Goal: Task Accomplishment & Management: Manage account settings

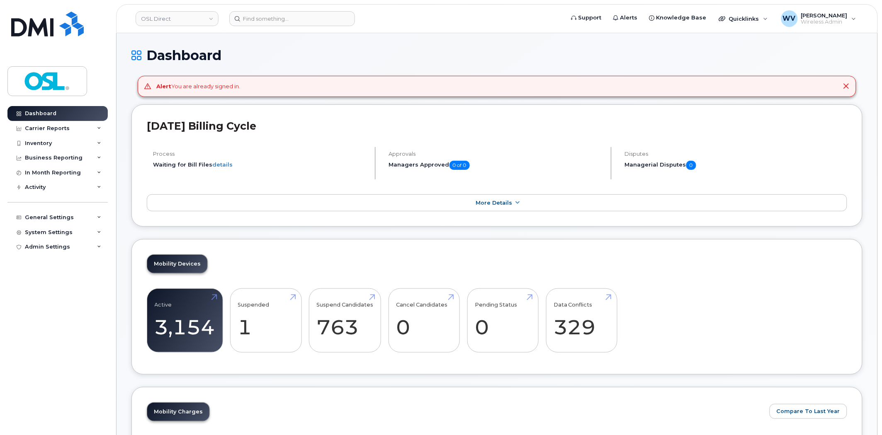
click at [847, 85] on icon at bounding box center [846, 86] width 7 height 7
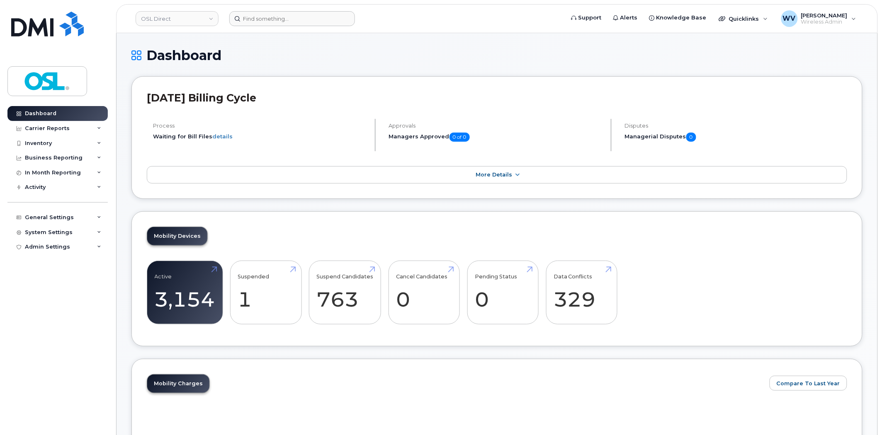
drag, startPoint x: 263, startPoint y: 31, endPoint x: 268, endPoint y: 21, distance: 11.3
click at [268, 21] on header "OSL Direct Support Alerts Knowledge Base Quicklinks Suspend / Cancel Device Cha…" at bounding box center [497, 18] width 762 height 29
click at [268, 21] on input at bounding box center [292, 18] width 126 height 15
paste input "6475159661"
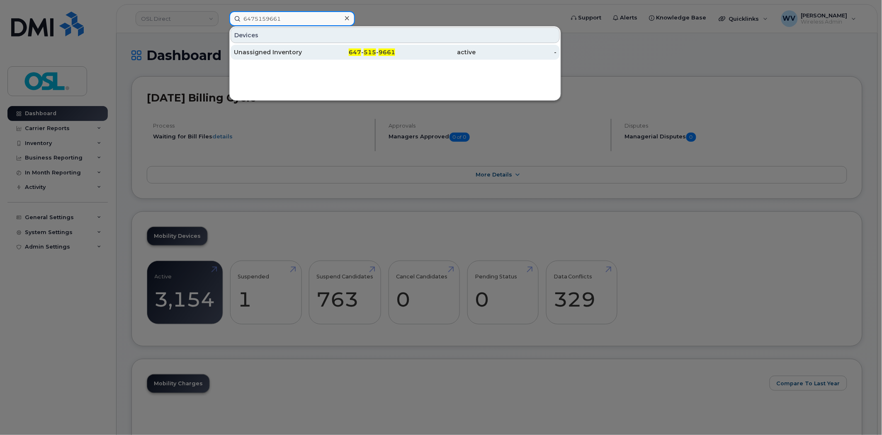
type input "6475159661"
click at [315, 45] on div "Unassigned Inventory" at bounding box center [355, 52] width 81 height 15
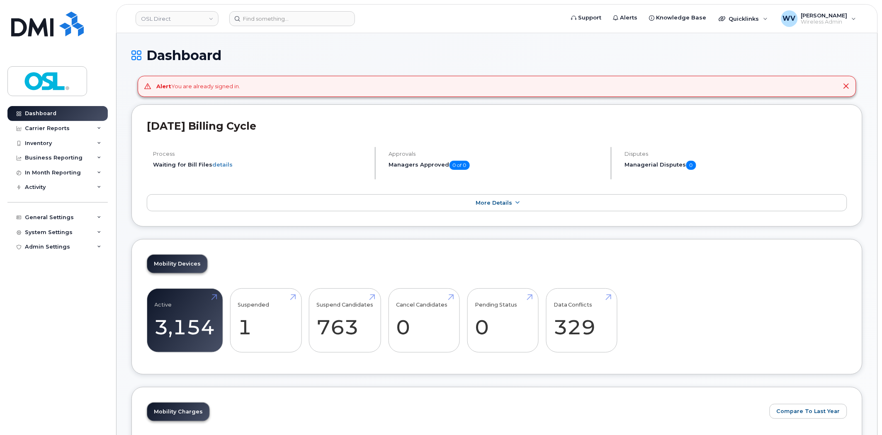
click at [847, 87] on icon at bounding box center [846, 86] width 7 height 7
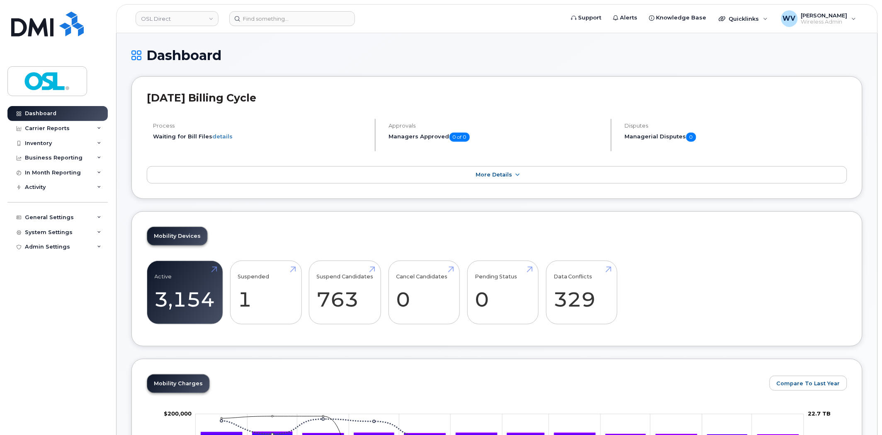
click at [261, 9] on header "OSL Direct Support Alerts Knowledge Base Quicklinks Suspend / Cancel Device Cha…" at bounding box center [497, 18] width 762 height 29
click at [270, 22] on input at bounding box center [292, 18] width 126 height 15
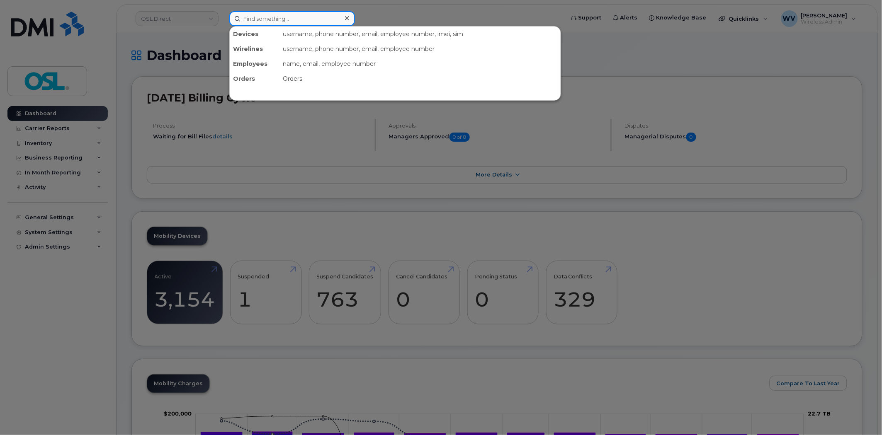
paste input "4164323803"
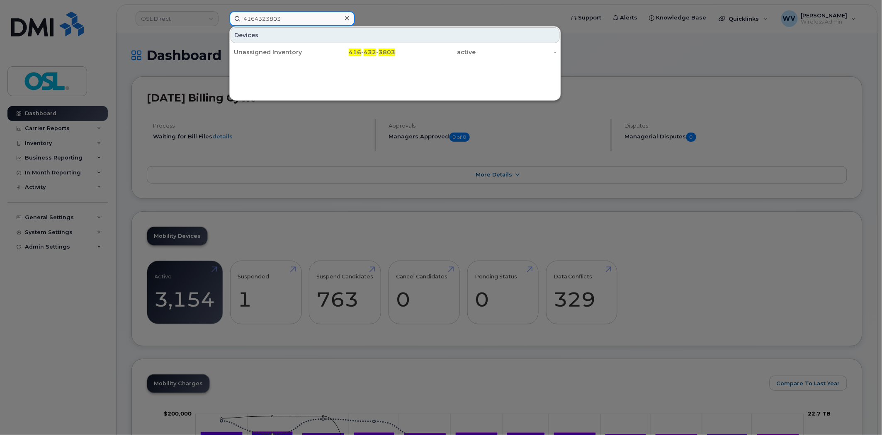
type input "4164323803"
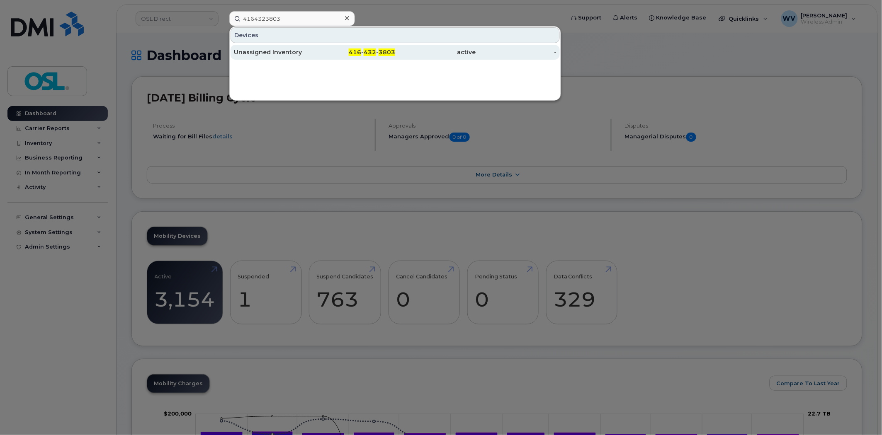
drag, startPoint x: 276, startPoint y: 36, endPoint x: 399, endPoint y: 46, distance: 123.2
click at [289, 55] on div "Unassigned Inventory" at bounding box center [274, 52] width 81 height 8
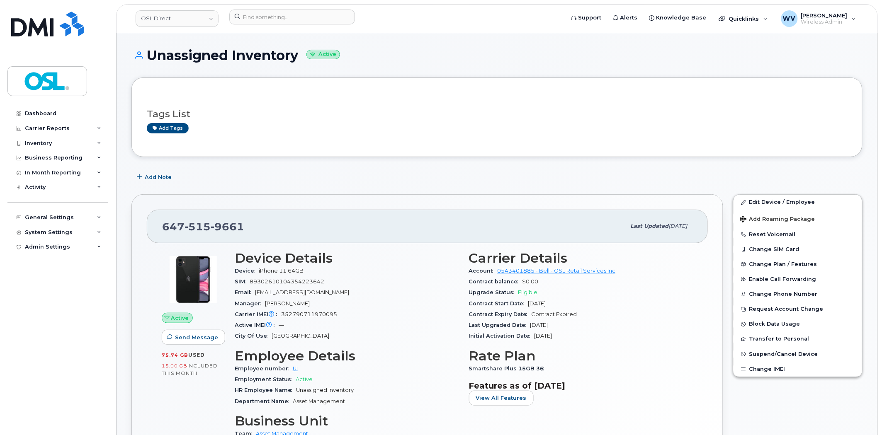
click at [222, 222] on span "9661" at bounding box center [228, 227] width 34 height 12
copy span "647 515 9661"
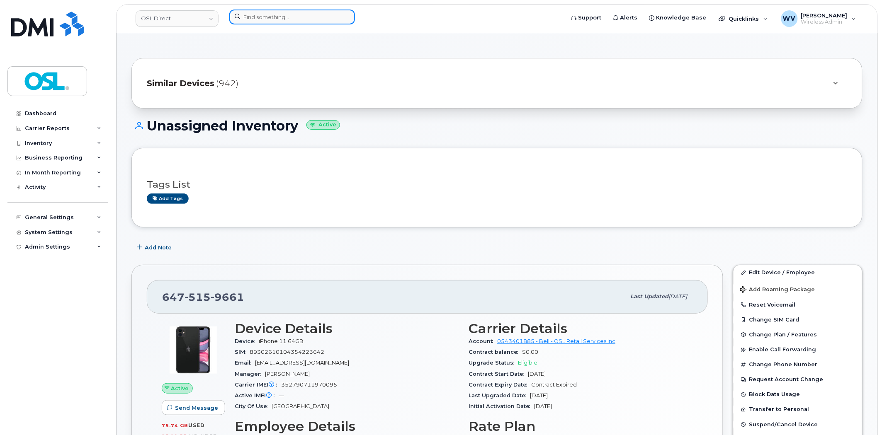
click at [289, 18] on input at bounding box center [292, 17] width 126 height 15
paste input "4169972198"
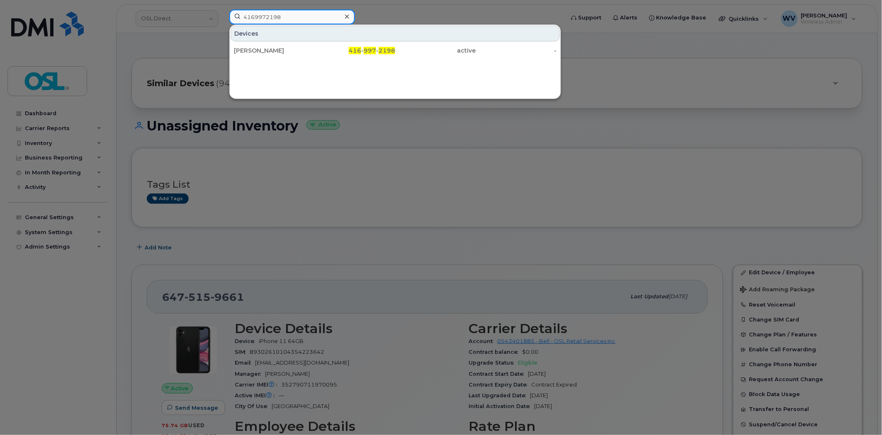
type input "4169972198"
drag, startPoint x: 288, startPoint y: 48, endPoint x: 417, endPoint y: 17, distance: 133.1
click at [288, 48] on div "Sarbpreet Singh" at bounding box center [274, 50] width 81 height 8
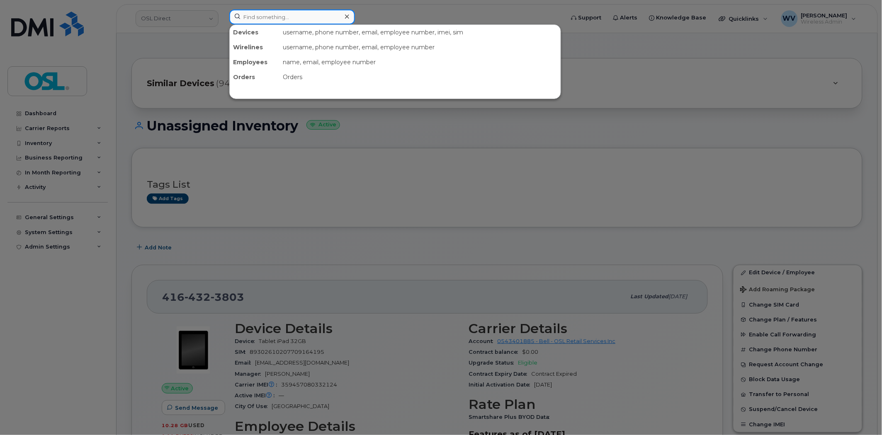
click at [296, 19] on input at bounding box center [292, 17] width 126 height 15
paste input "4165761220"
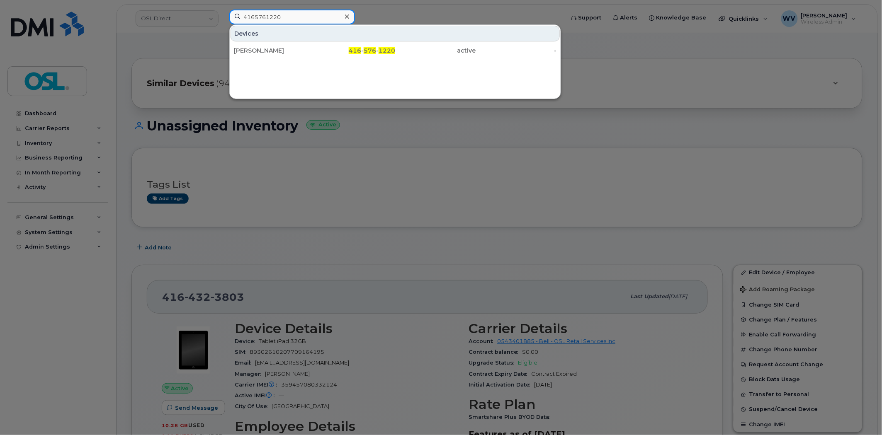
type input "4165761220"
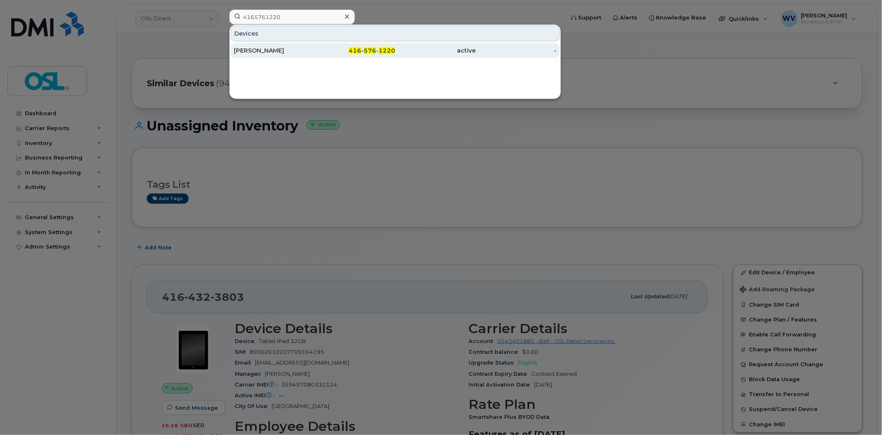
click at [295, 47] on div "Sarbpreet Singh" at bounding box center [274, 50] width 81 height 8
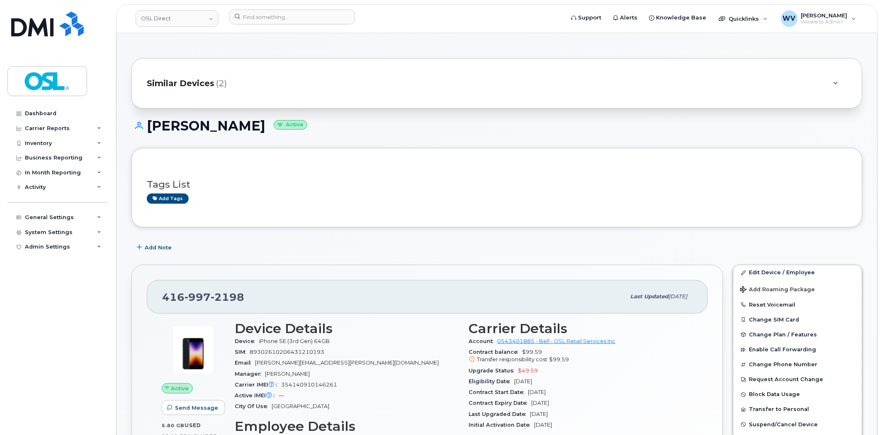
click at [230, 295] on span "2198" at bounding box center [228, 297] width 34 height 12
copy span "416 997 2198"
click at [763, 274] on link "Edit Device / Employee" at bounding box center [797, 272] width 129 height 15
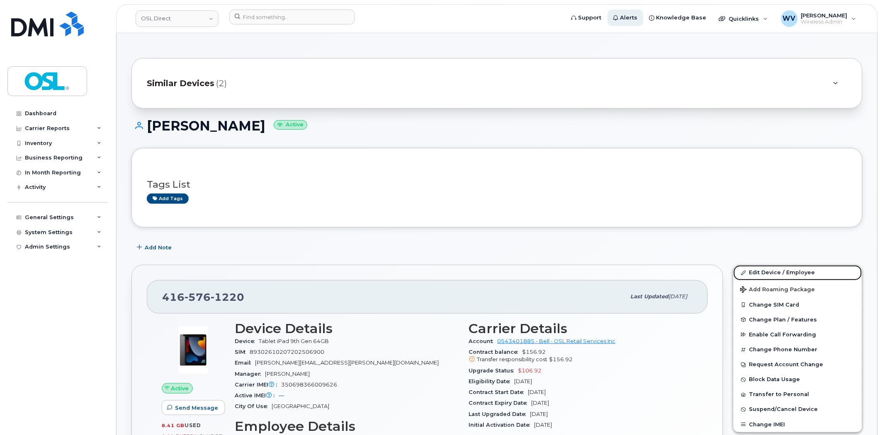
drag, startPoint x: 781, startPoint y: 271, endPoint x: 639, endPoint y: 22, distance: 286.3
click at [781, 271] on link "Edit Device / Employee" at bounding box center [797, 272] width 129 height 15
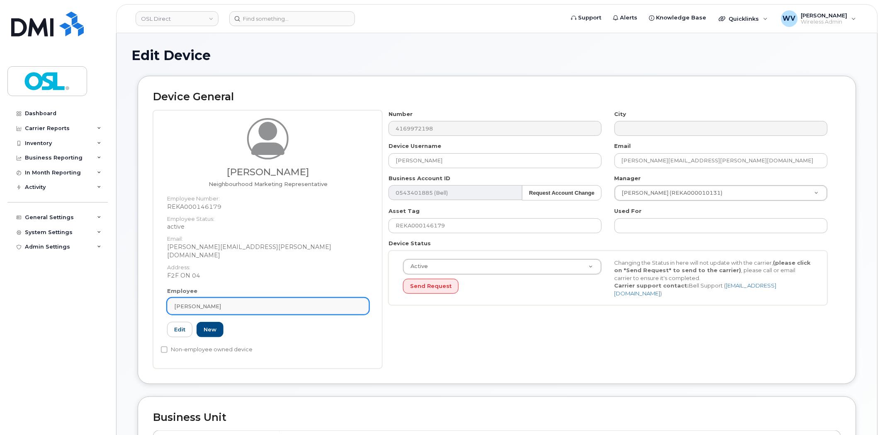
click at [261, 303] on div "[PERSON_NAME]" at bounding box center [268, 307] width 188 height 8
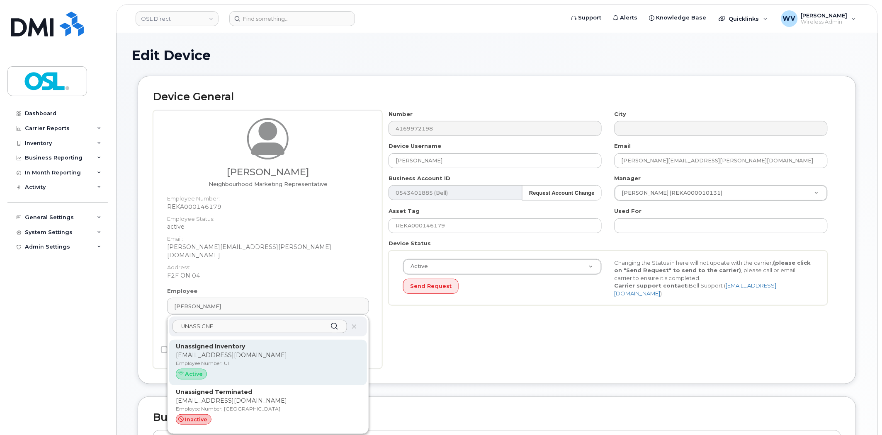
type input "UNASSIGNE"
click at [259, 342] on p "Unassigned Inventory" at bounding box center [268, 346] width 184 height 9
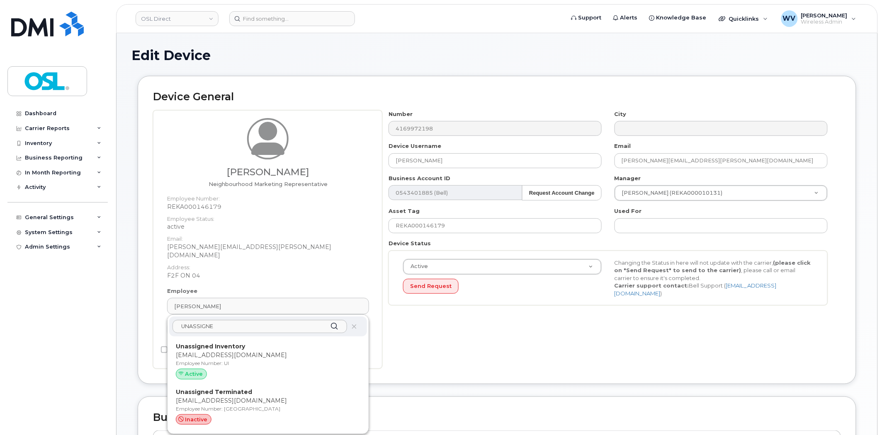
type input "UI"
type input "Unassigned Inventory"
type input "support@osldirect.com"
type input "4724252"
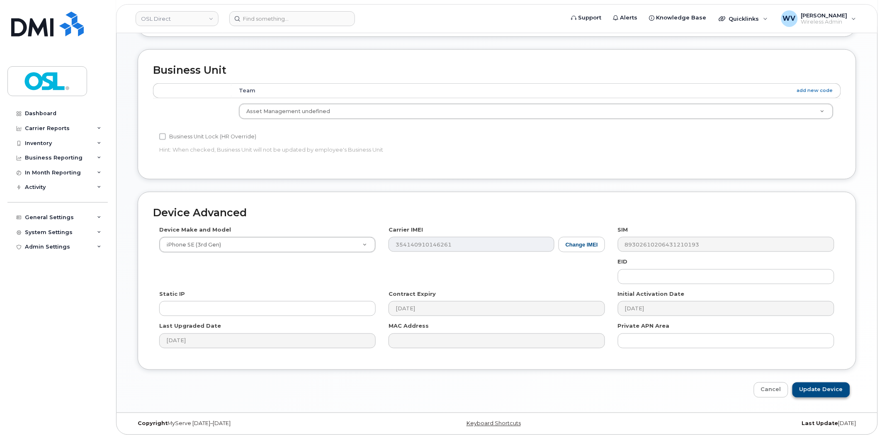
scroll to position [318, 0]
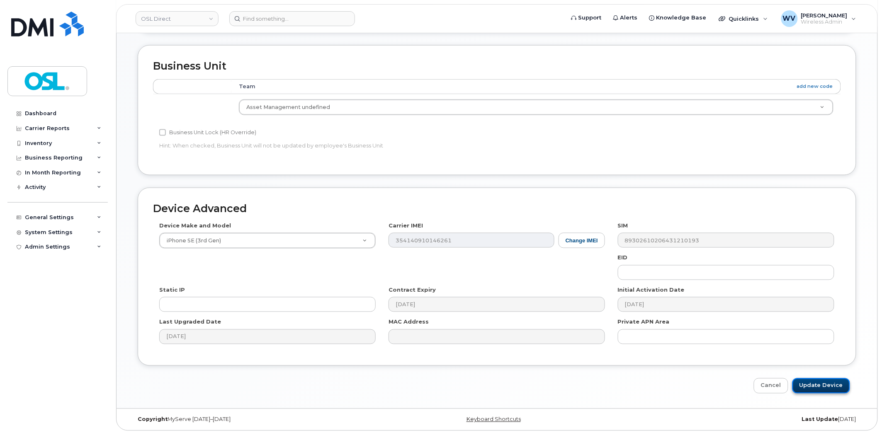
click at [816, 384] on input "Update Device" at bounding box center [821, 386] width 58 height 15
type input "Saving..."
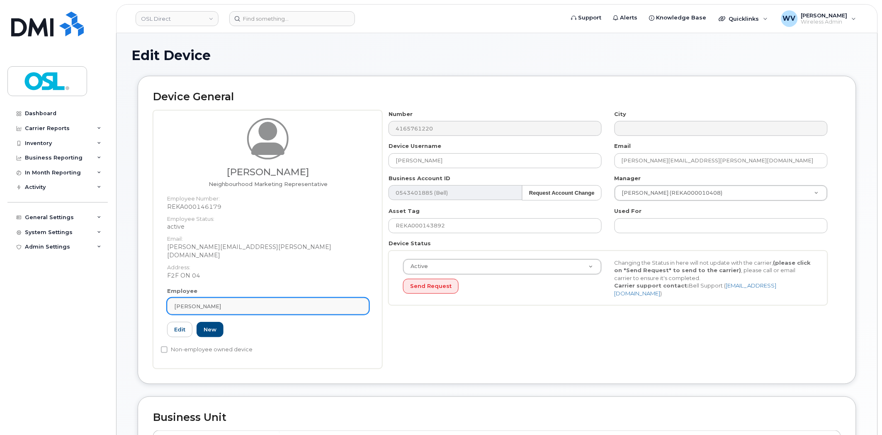
click at [246, 303] on link "[PERSON_NAME]" at bounding box center [268, 306] width 202 height 17
paste input "UNASSIGNE"
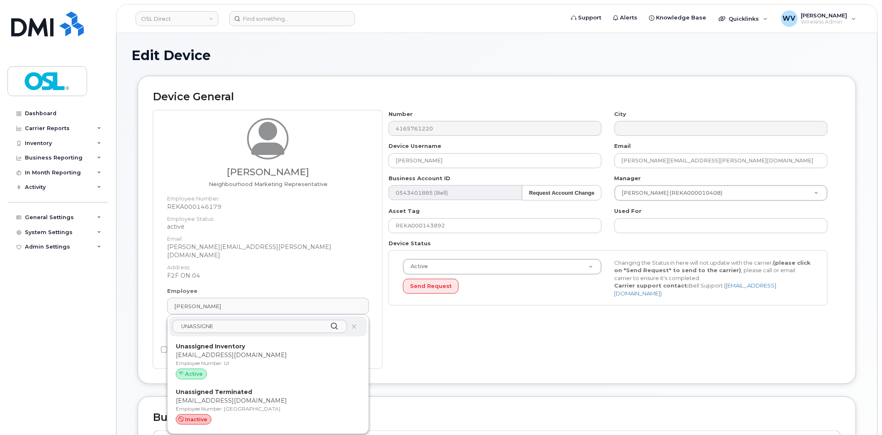
type input "UNASSIGNE"
click at [247, 342] on p "Unassigned Inventory" at bounding box center [268, 346] width 184 height 9
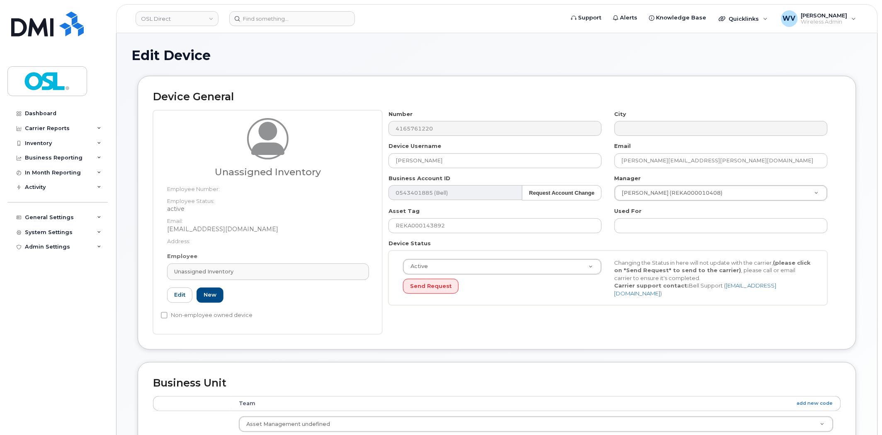
type input "UI"
type input "Unassigned Inventory"
type input "[EMAIL_ADDRESS][DOMAIN_NAME]"
type input "4724252"
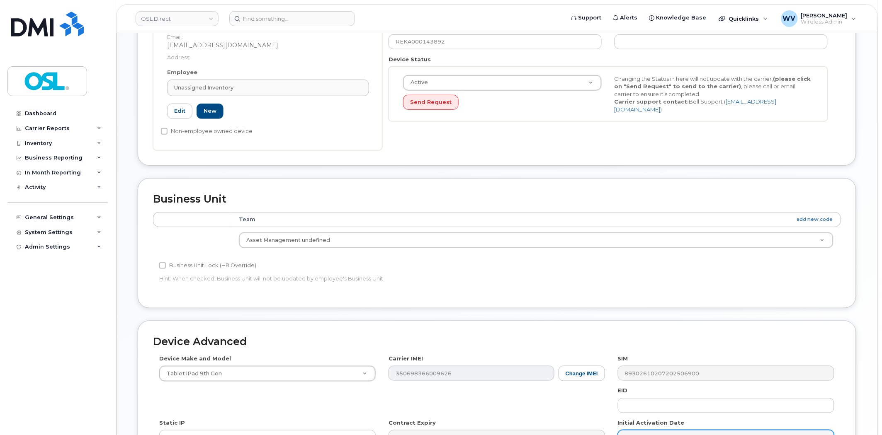
scroll to position [318, 0]
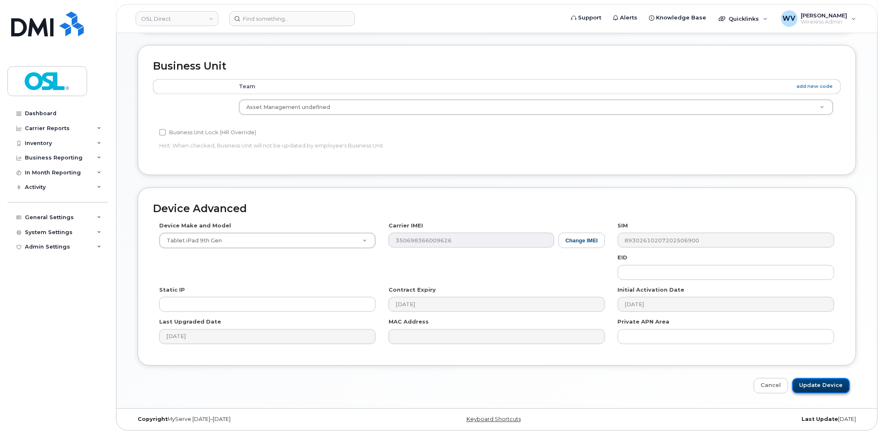
click at [818, 385] on input "Update Device" at bounding box center [821, 386] width 58 height 15
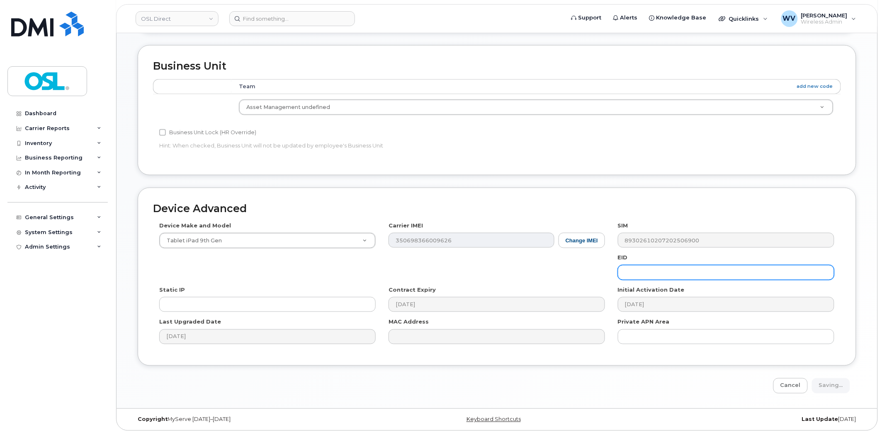
type input "Saving..."
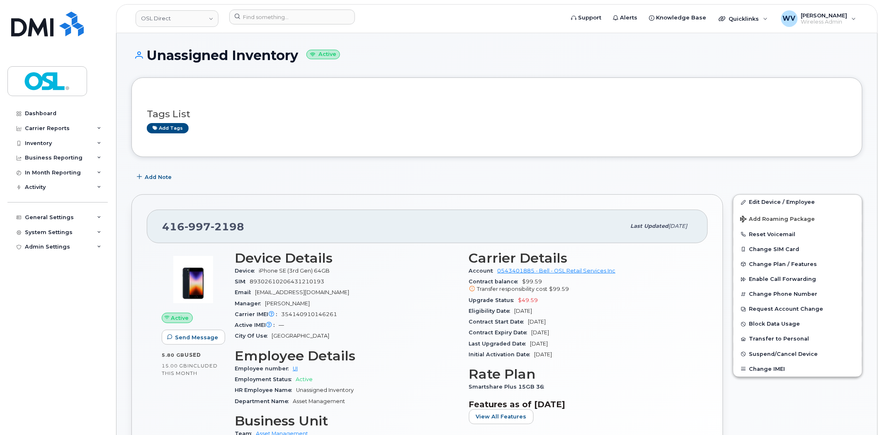
click at [218, 230] on span "2198" at bounding box center [228, 227] width 34 height 12
copy span "416 997 2198"
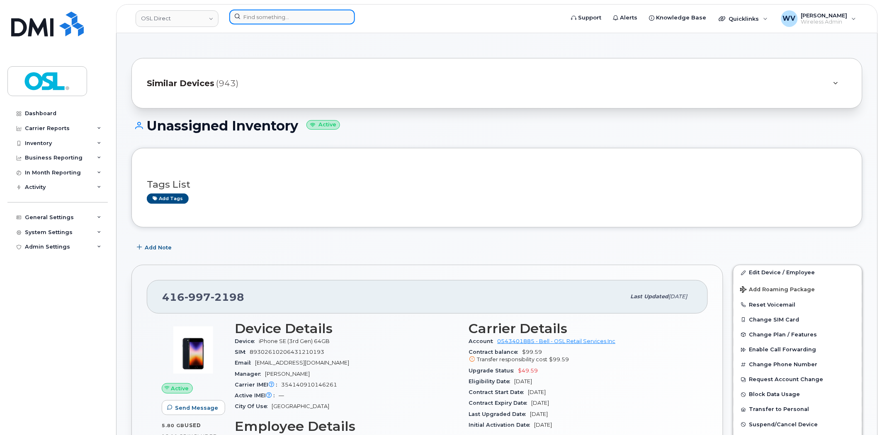
click at [316, 17] on input at bounding box center [292, 17] width 126 height 15
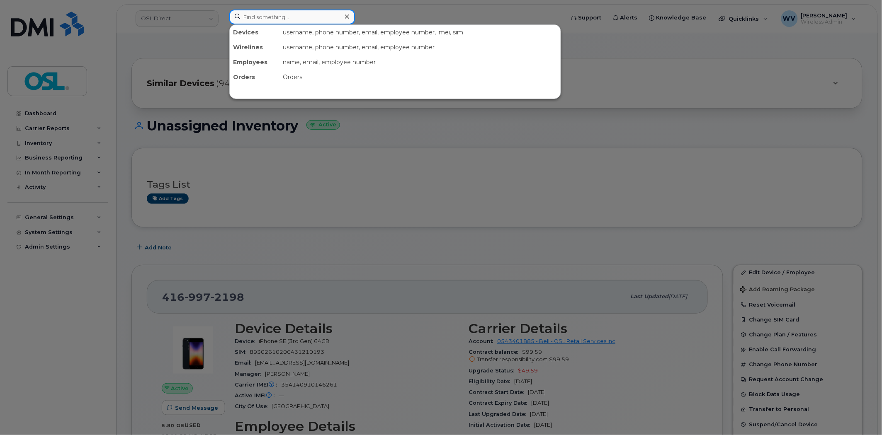
paste input "5142329103"
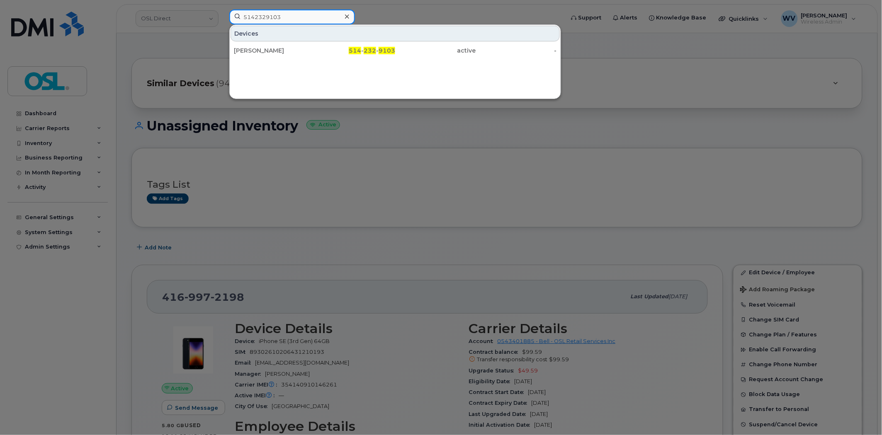
type input "5142329103"
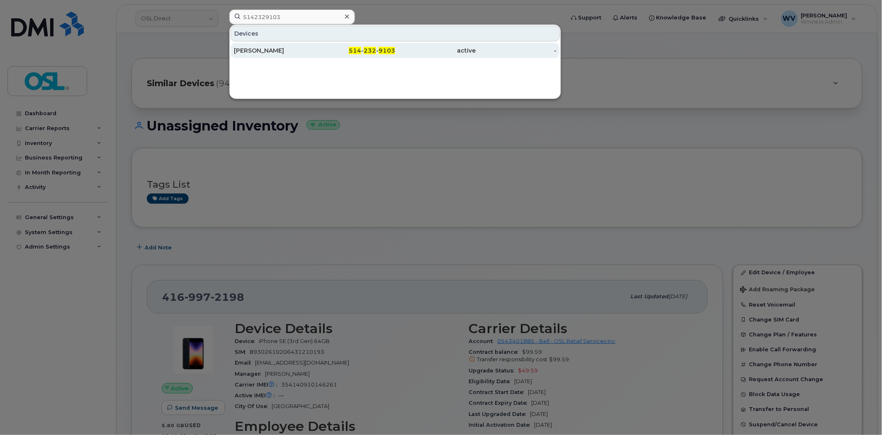
drag, startPoint x: 316, startPoint y: 54, endPoint x: 313, endPoint y: 48, distance: 7.0
click at [313, 48] on div "[PERSON_NAME]" at bounding box center [274, 50] width 81 height 8
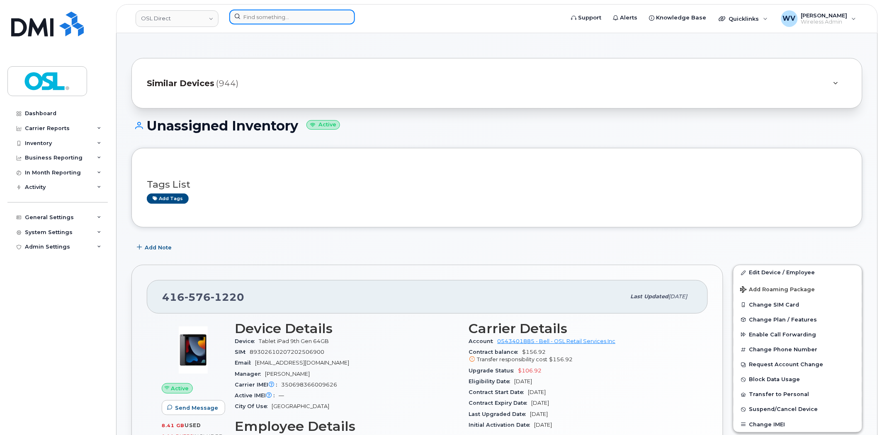
click at [321, 17] on input at bounding box center [292, 17] width 126 height 15
paste input "4374337638"
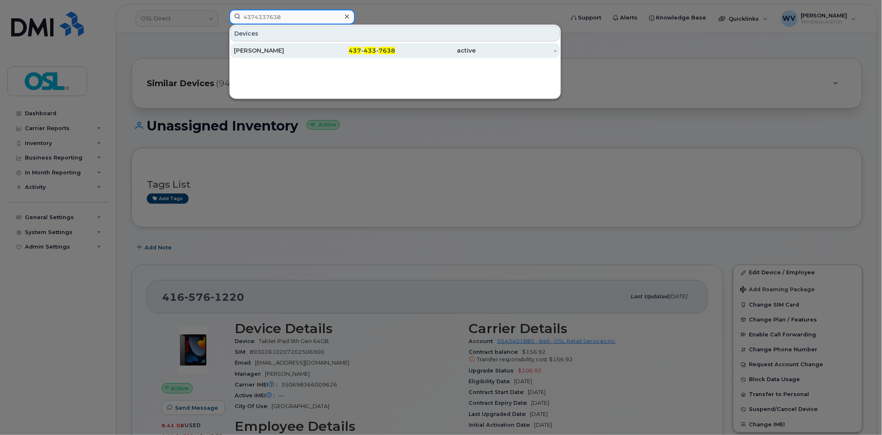
type input "4374337638"
click at [307, 46] on div "[PERSON_NAME]" at bounding box center [274, 50] width 81 height 15
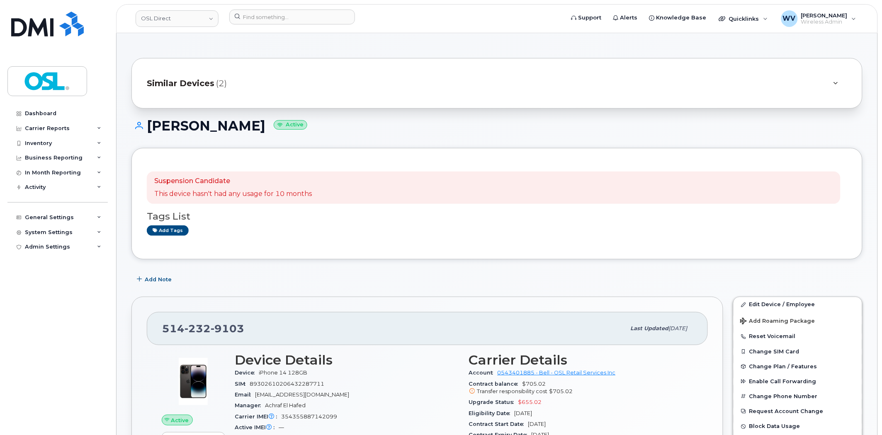
click at [238, 325] on span "9103" at bounding box center [228, 329] width 34 height 12
copy span "514 232 9103"
drag, startPoint x: 759, startPoint y: 296, endPoint x: 759, endPoint y: 308, distance: 12.9
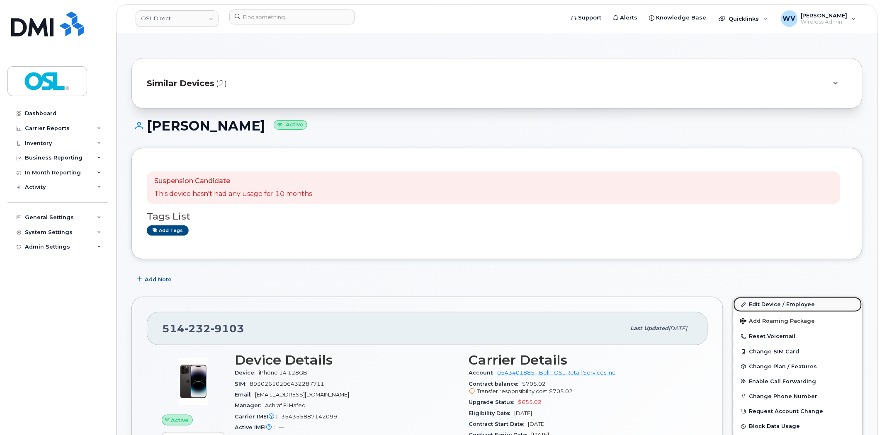
click at [760, 309] on link "Edit Device / Employee" at bounding box center [797, 304] width 129 height 15
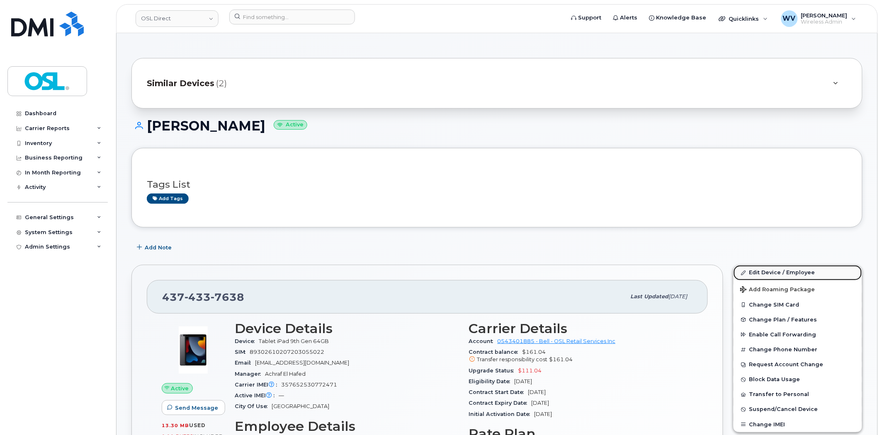
click at [774, 277] on link "Edit Device / Employee" at bounding box center [797, 272] width 129 height 15
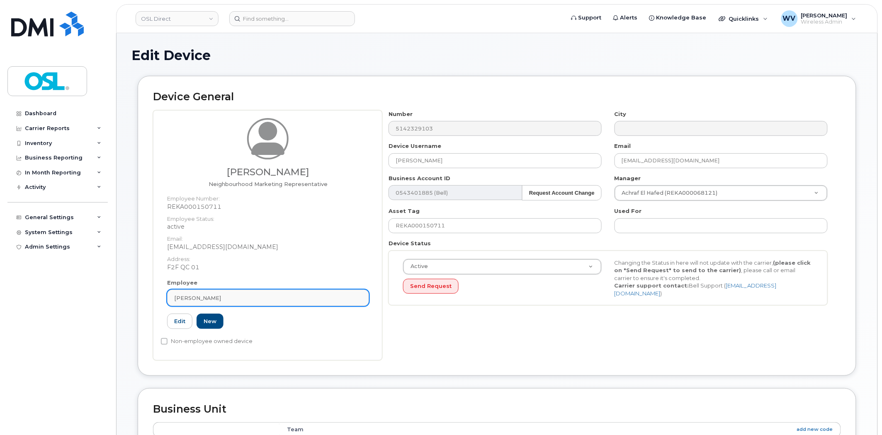
click at [243, 301] on div "[PERSON_NAME]" at bounding box center [268, 298] width 188 height 8
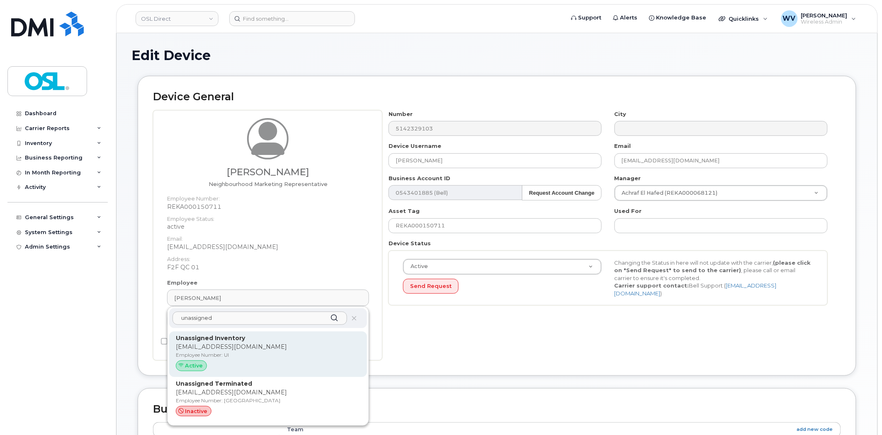
type input "unassigned"
click at [245, 348] on p "support@osldirect.com" at bounding box center [268, 347] width 184 height 9
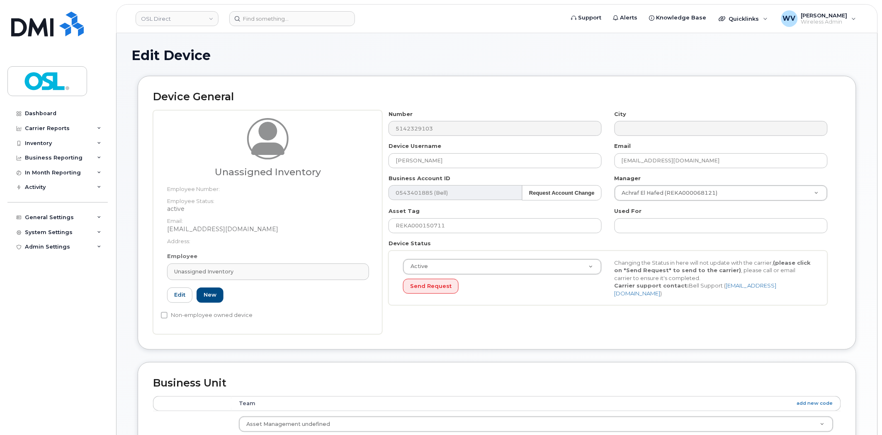
type input "UI"
type input "Unassigned Inventory"
type input "support@osldirect.com"
type input "4724252"
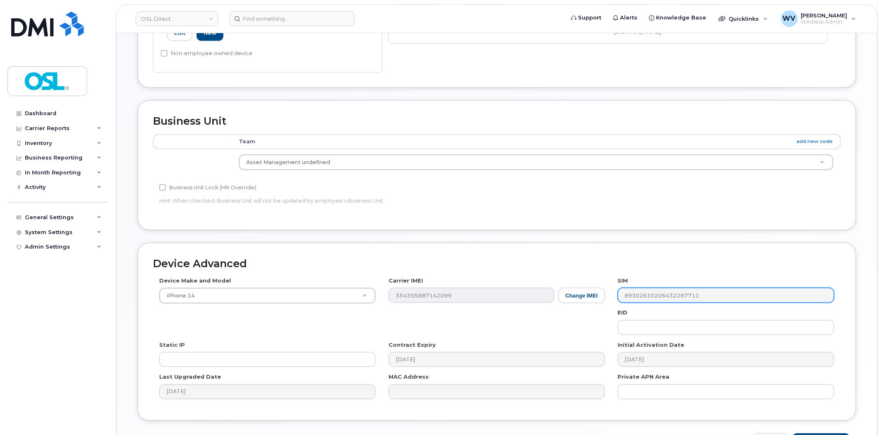
scroll to position [318, 0]
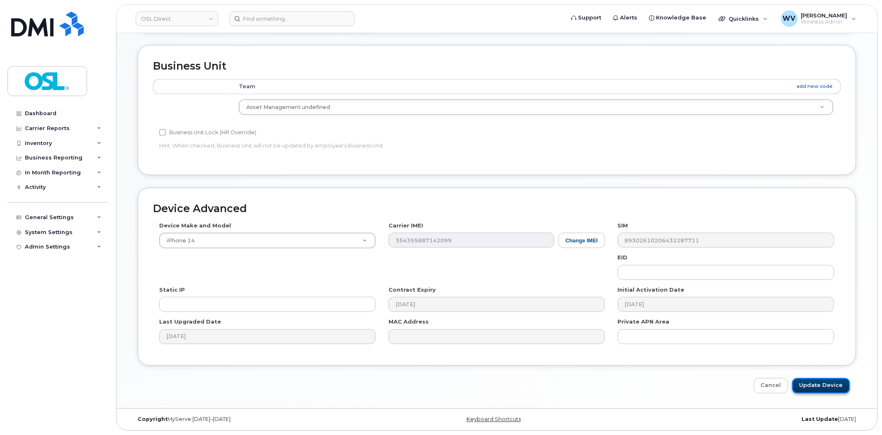
click at [821, 386] on input "Update Device" at bounding box center [821, 386] width 58 height 15
type input "Saving..."
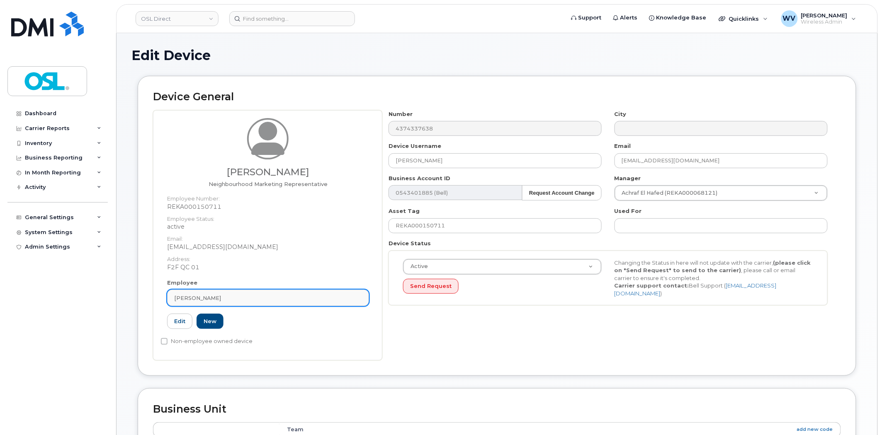
click at [258, 300] on div "Ali Sellami" at bounding box center [268, 298] width 188 height 8
paste input "unassigned"
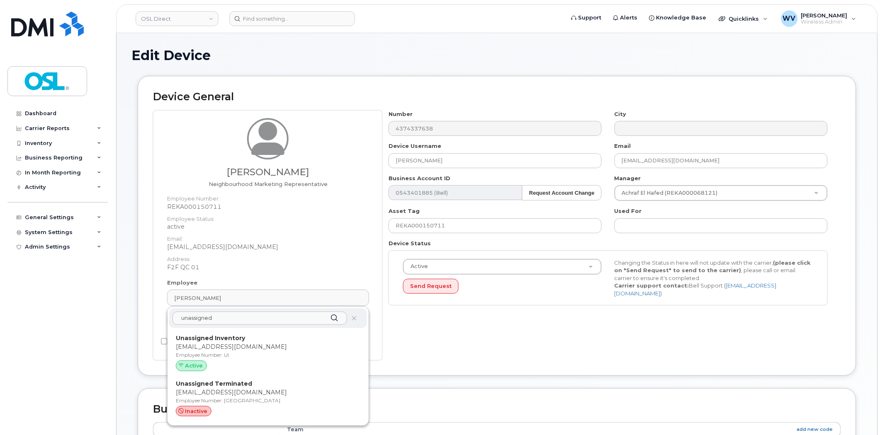
type input "unassigned"
click at [251, 347] on p "[EMAIL_ADDRESS][DOMAIN_NAME]" at bounding box center [268, 347] width 184 height 9
type input "UI"
type input "Unassigned Inventory"
type input "[EMAIL_ADDRESS][DOMAIN_NAME]"
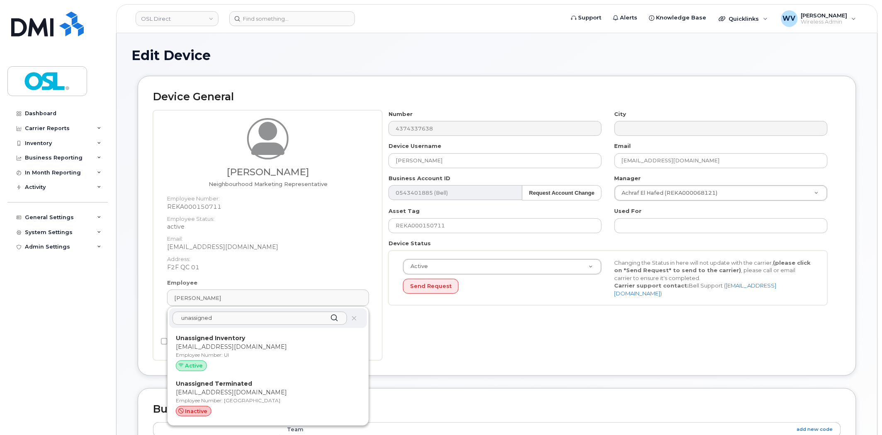
type input "4724252"
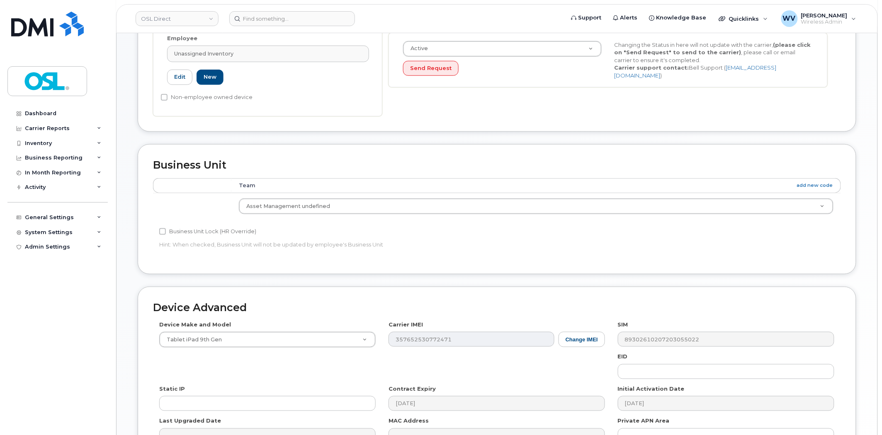
scroll to position [318, 0]
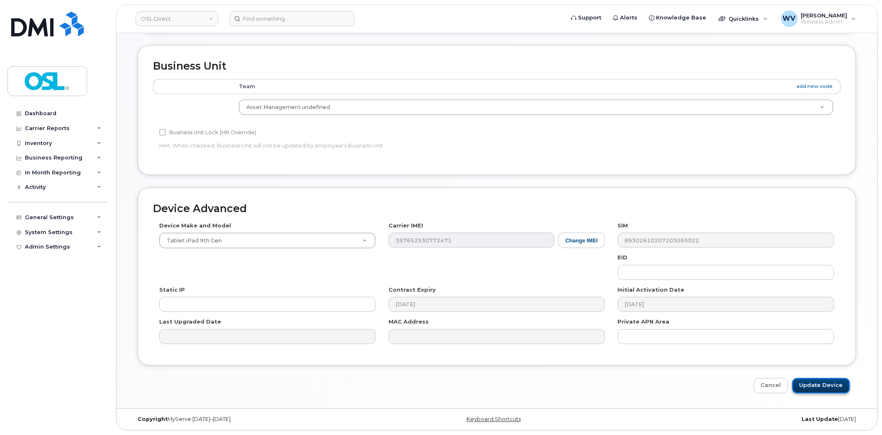
click at [832, 393] on input "Update Device" at bounding box center [821, 386] width 58 height 15
type input "Saving..."
click at [831, 390] on div "Cancel Saving..." at bounding box center [497, 386] width 718 height 15
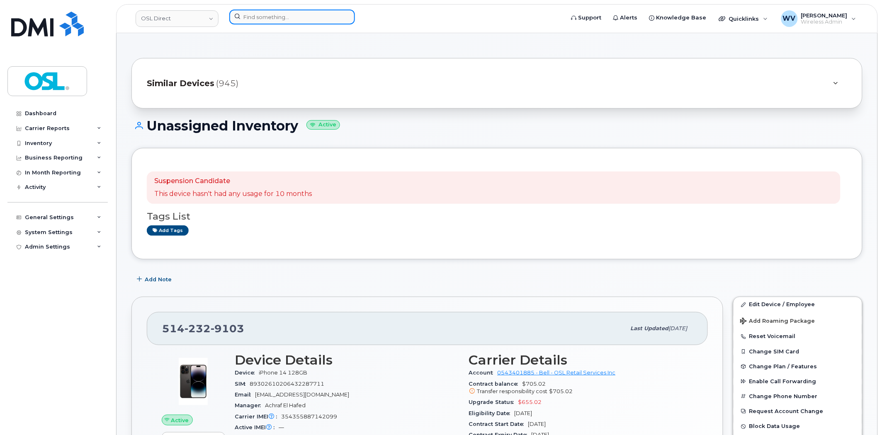
click at [289, 21] on input at bounding box center [292, 17] width 126 height 15
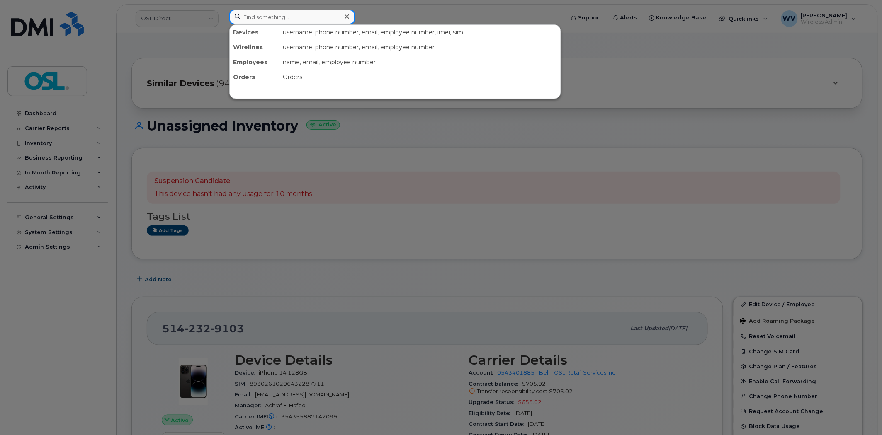
paste input "2267889862"
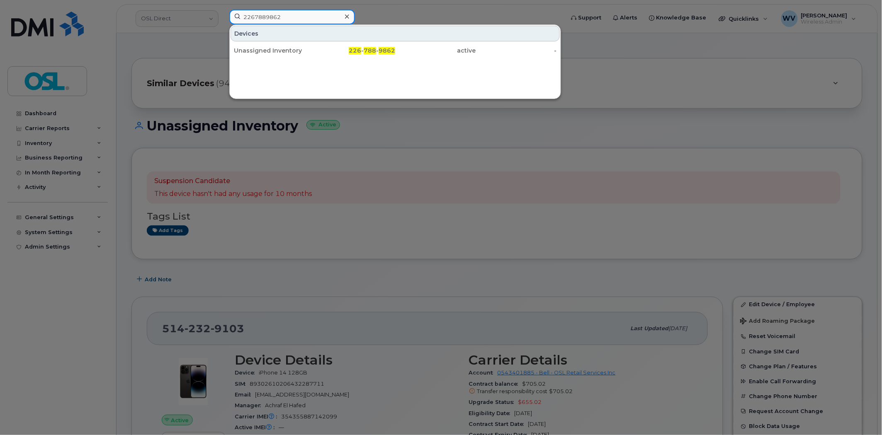
type input "2267889862"
drag, startPoint x: 300, startPoint y: 42, endPoint x: 444, endPoint y: 9, distance: 147.2
click at [301, 54] on div "Unassigned Inventory" at bounding box center [274, 50] width 81 height 8
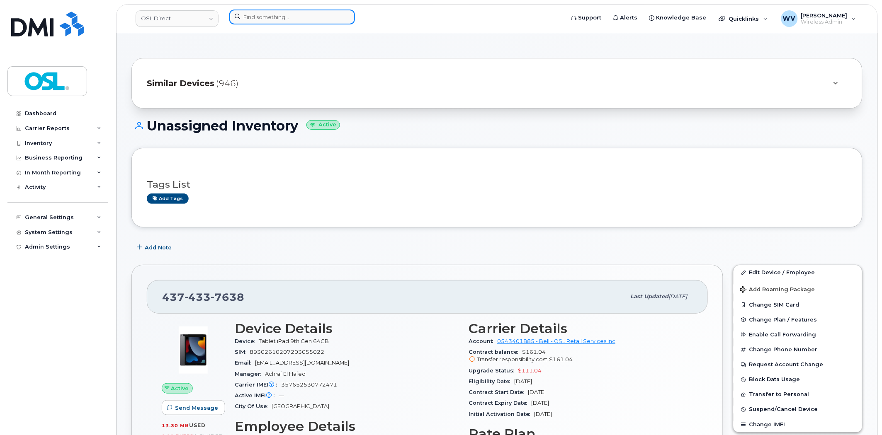
click at [325, 23] on input at bounding box center [292, 17] width 126 height 15
paste input "6474441153"
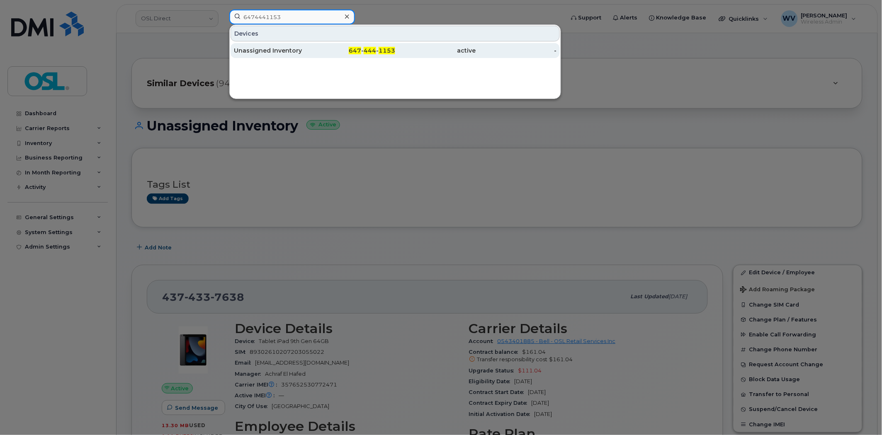
type input "6474441153"
click at [298, 50] on div "Unassigned Inventory" at bounding box center [274, 50] width 81 height 8
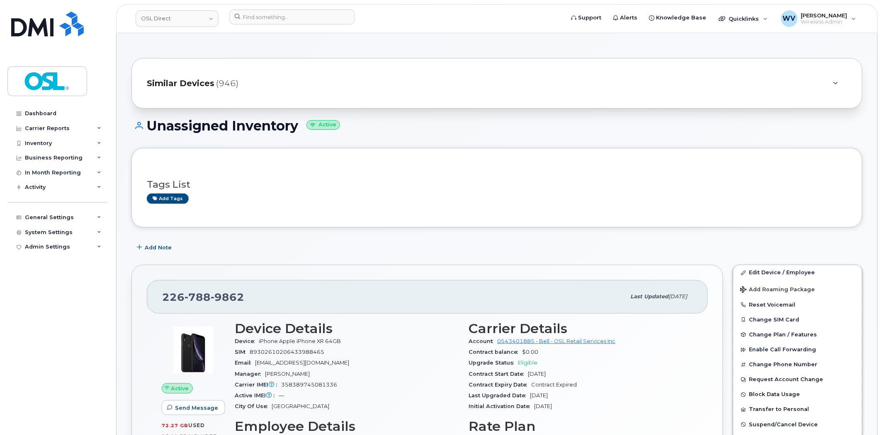
click at [200, 298] on span "788" at bounding box center [197, 297] width 26 height 12
copy span "226 788 9862"
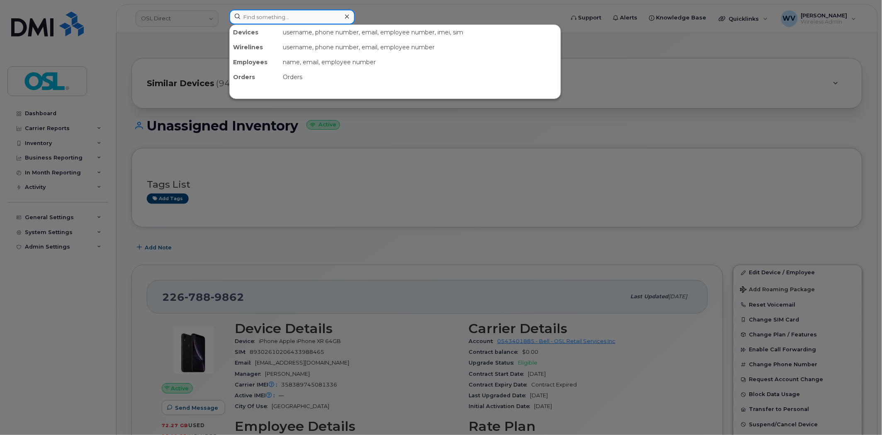
click at [323, 21] on input at bounding box center [292, 17] width 126 height 15
paste input "4164208728"
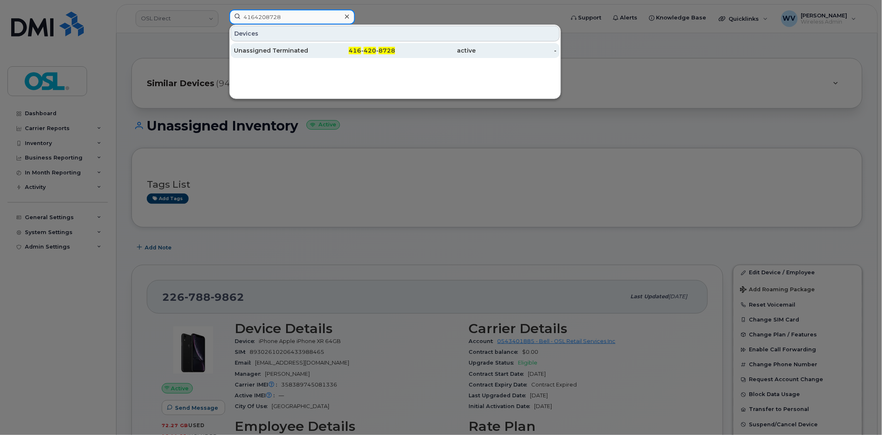
type input "4164208728"
click at [284, 46] on div "Unassigned Terminated" at bounding box center [274, 50] width 81 height 15
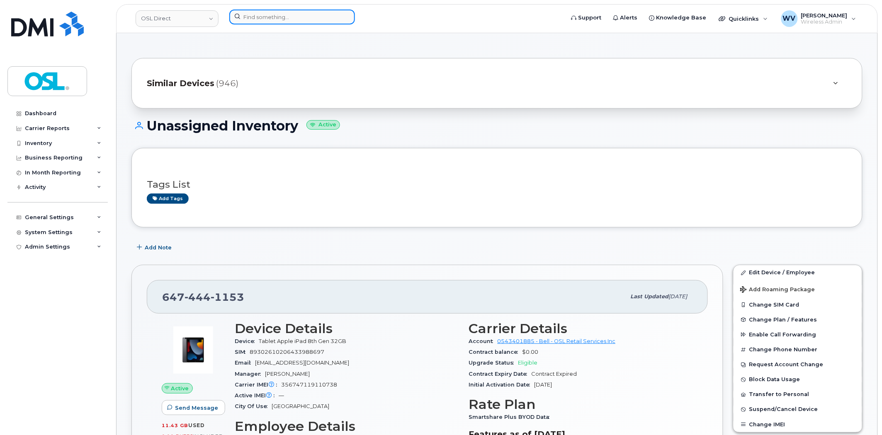
click at [297, 18] on input at bounding box center [292, 17] width 126 height 15
paste input "647237933"
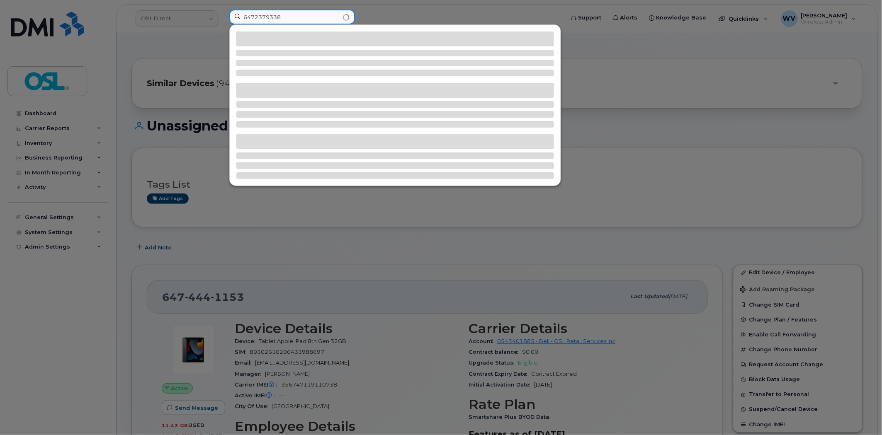
type input "6472379338"
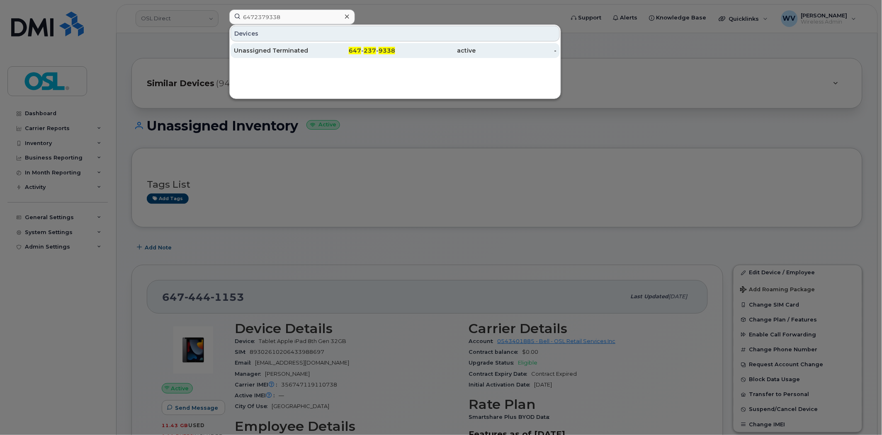
click at [305, 51] on div "Unassigned Terminated" at bounding box center [274, 50] width 81 height 8
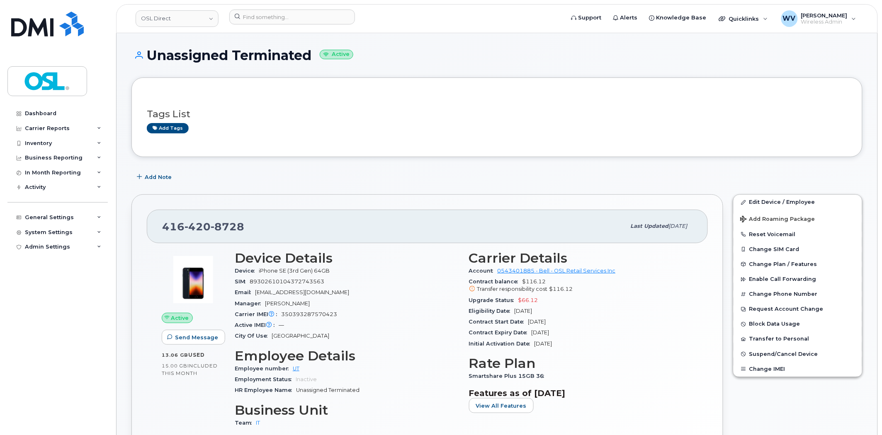
click at [216, 230] on span "8728" at bounding box center [228, 227] width 34 height 12
copy span "[PHONE_NUMBER]"
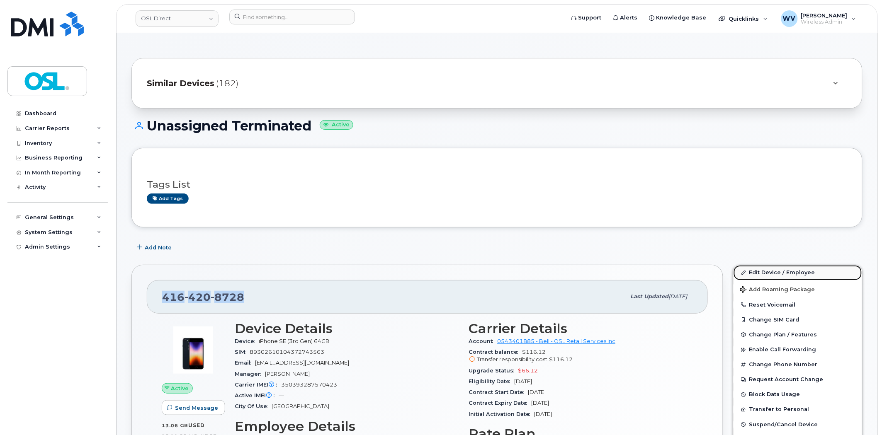
click at [793, 277] on link "Edit Device / Employee" at bounding box center [797, 272] width 129 height 15
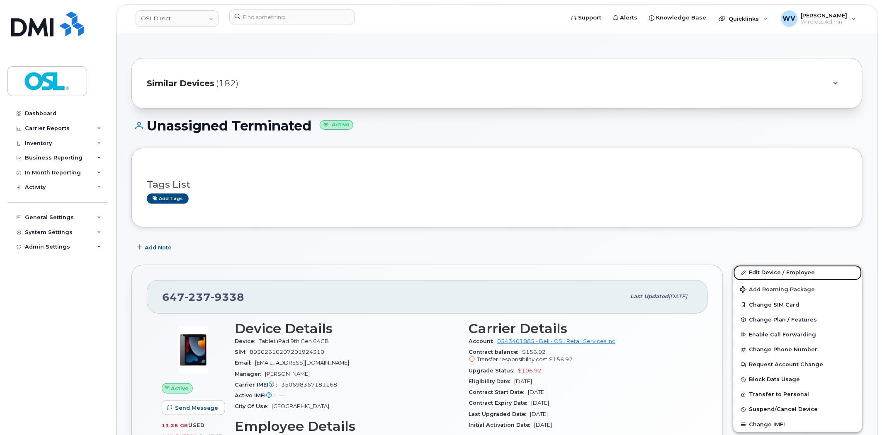
click at [783, 271] on link "Edit Device / Employee" at bounding box center [797, 272] width 129 height 15
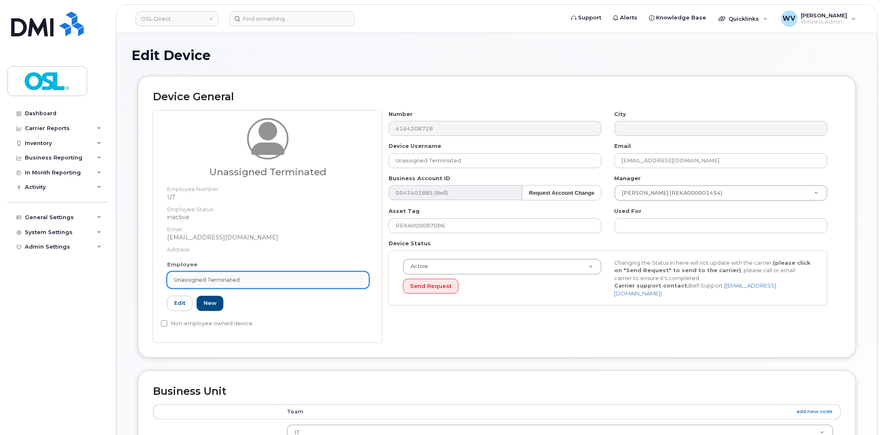
click at [224, 279] on span "Unassigned Terminated" at bounding box center [207, 280] width 66 height 8
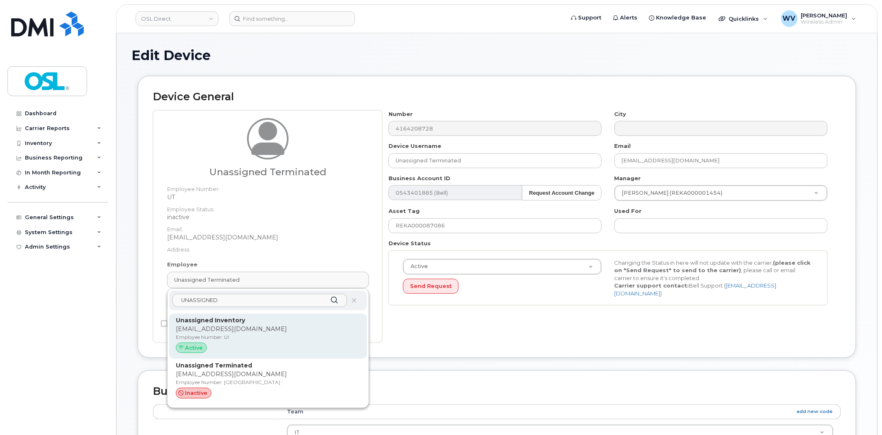
type input "UNASSIGNED"
click at [266, 315] on div "Unassigned Inventory support@osldirect.com Employee Number: UI Active" at bounding box center [268, 337] width 198 height 46
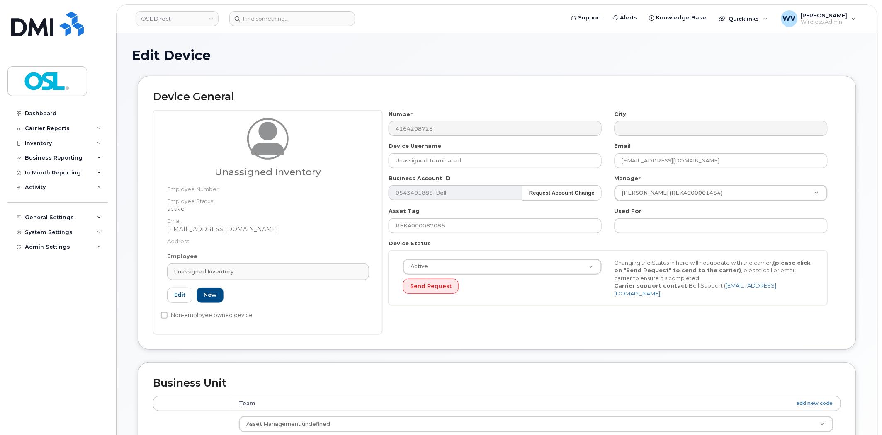
type input "UI"
type input "Unassigned Inventory"
type input "support@osldirect.com"
type input "4724252"
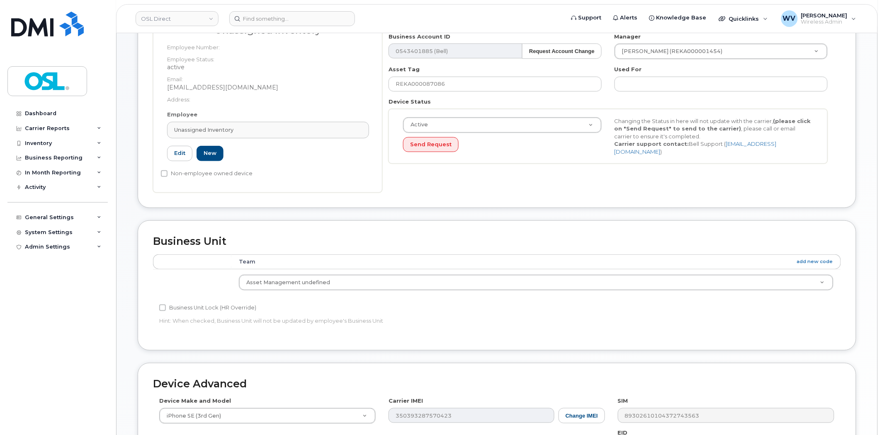
scroll to position [318, 0]
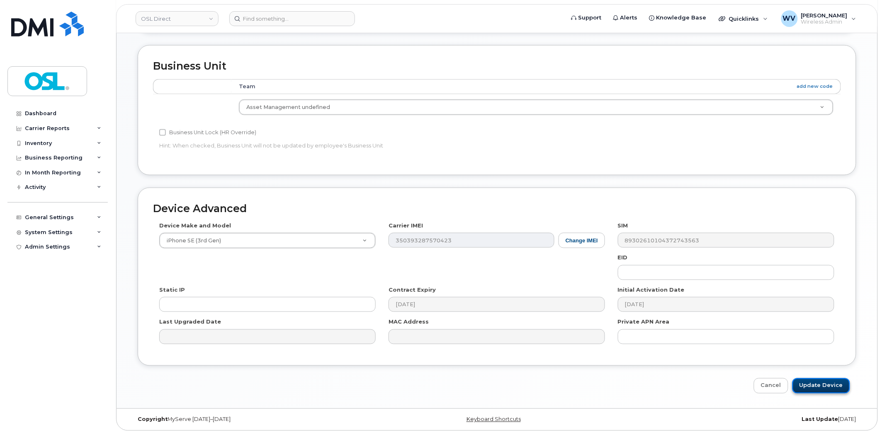
click at [811, 380] on input "Update Device" at bounding box center [821, 386] width 58 height 15
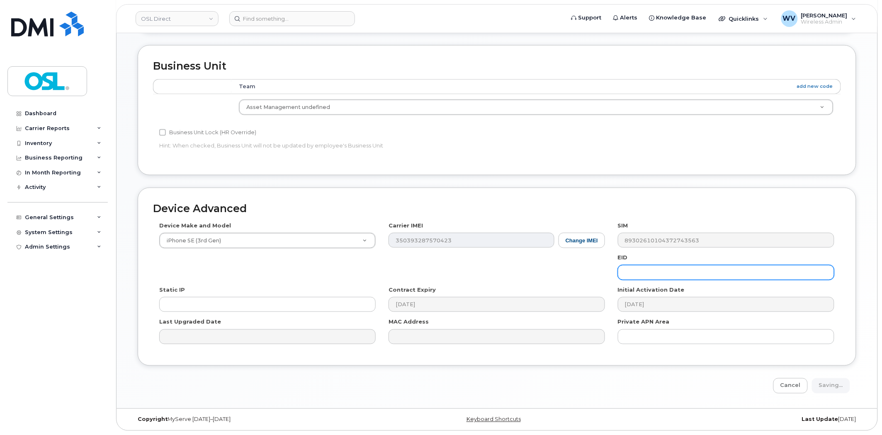
type input "Saving..."
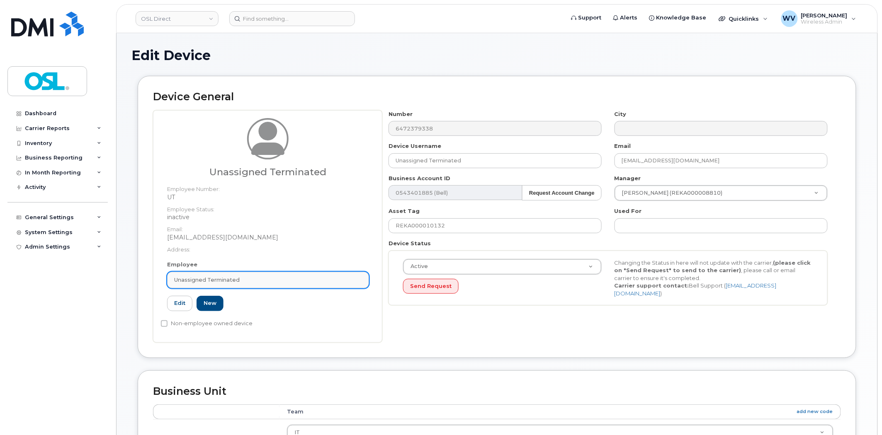
click at [214, 287] on link "Unassigned Terminated" at bounding box center [268, 280] width 202 height 17
paste input "UNASSIGNED"
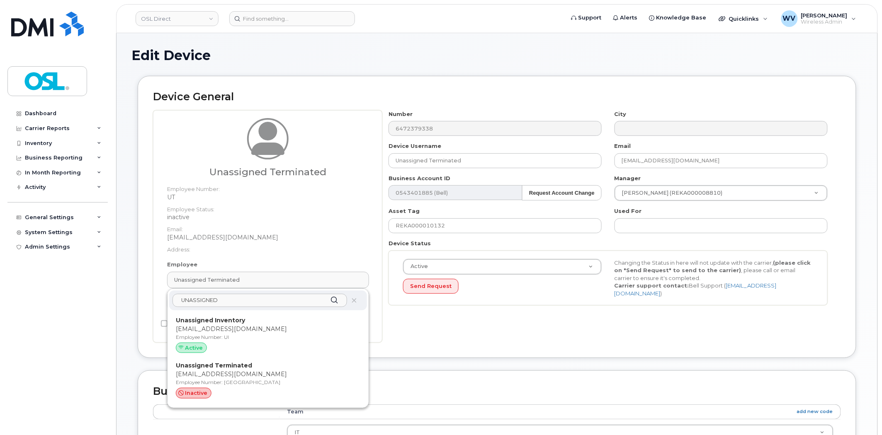
type input "UNASSIGNED"
click at [272, 333] on p "[EMAIL_ADDRESS][DOMAIN_NAME]" at bounding box center [268, 329] width 184 height 9
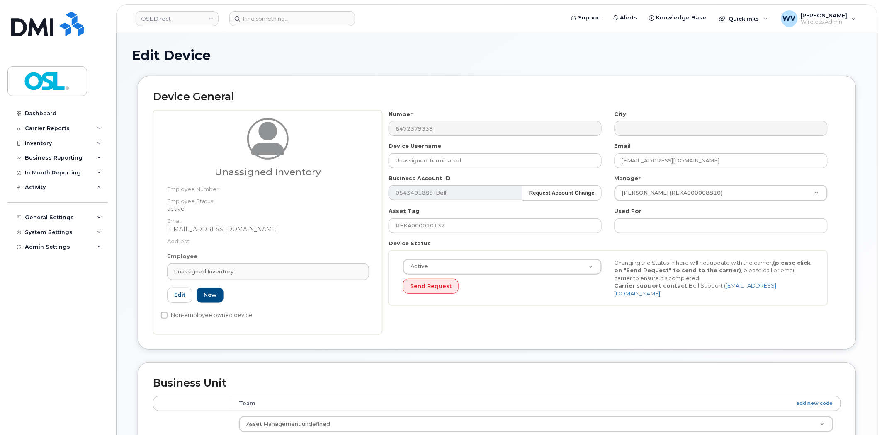
type input "UI"
type input "Unassigned Inventory"
type input "[EMAIL_ADDRESS][DOMAIN_NAME]"
type input "4724252"
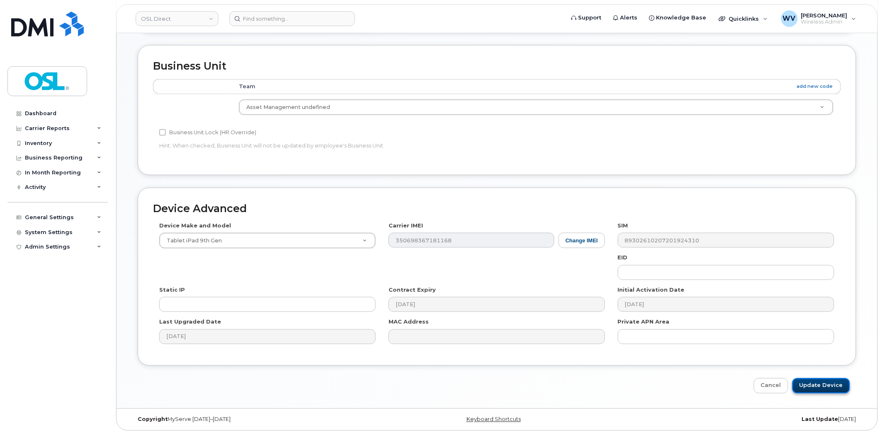
click at [824, 385] on input "Update Device" at bounding box center [821, 386] width 58 height 15
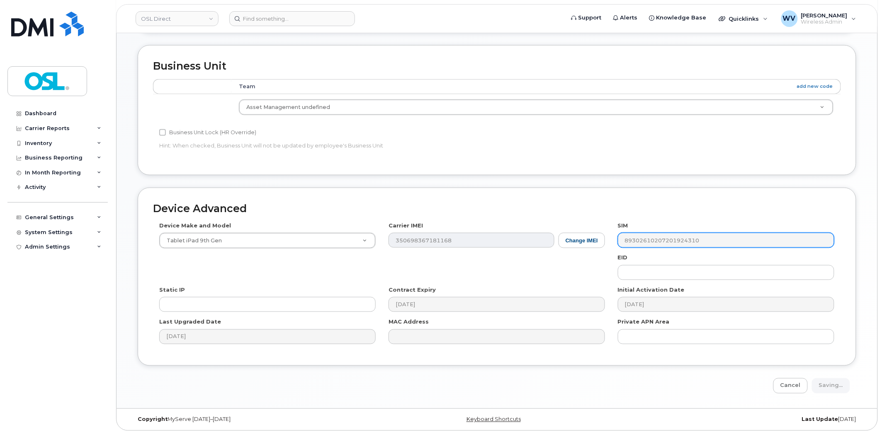
type input "Saving..."
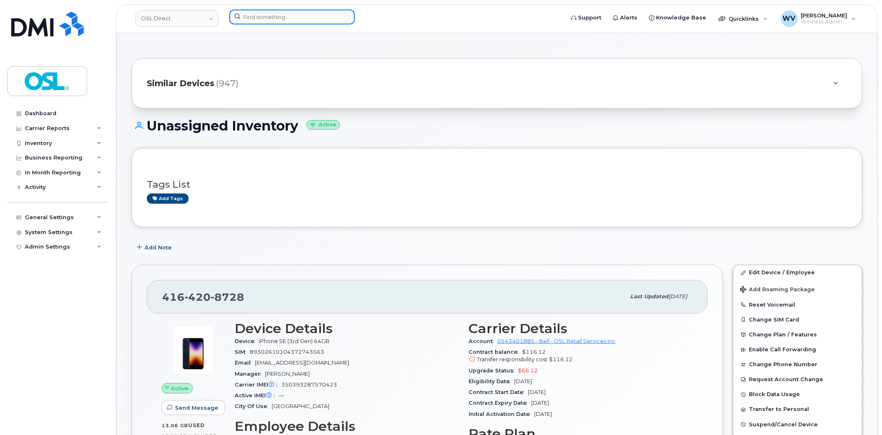
click at [272, 18] on input at bounding box center [292, 17] width 126 height 15
paste input "7824093939"
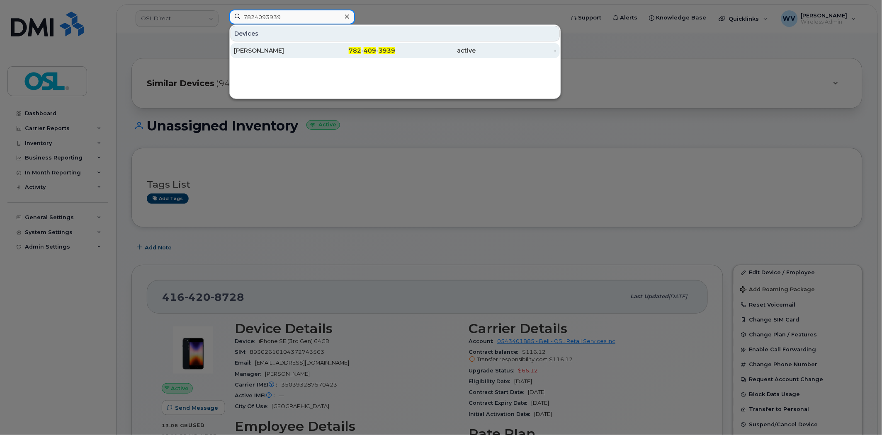
type input "7824093939"
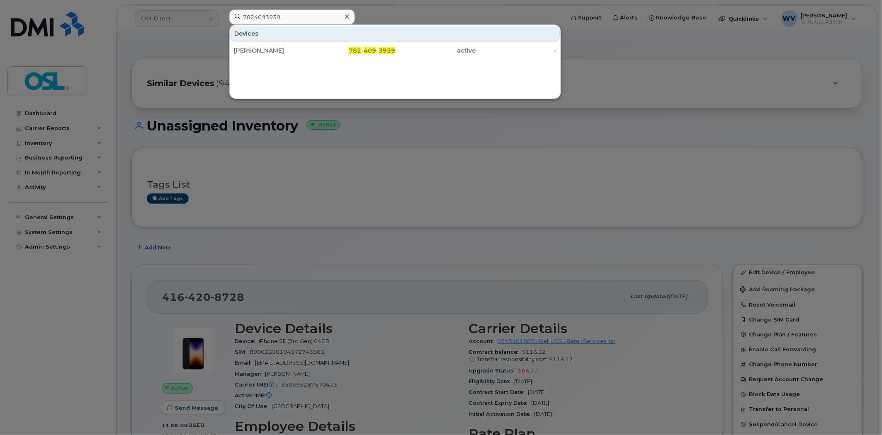
drag, startPoint x: 287, startPoint y: 44, endPoint x: 446, endPoint y: 0, distance: 165.1
click at [287, 45] on div "[PERSON_NAME]" at bounding box center [274, 50] width 81 height 15
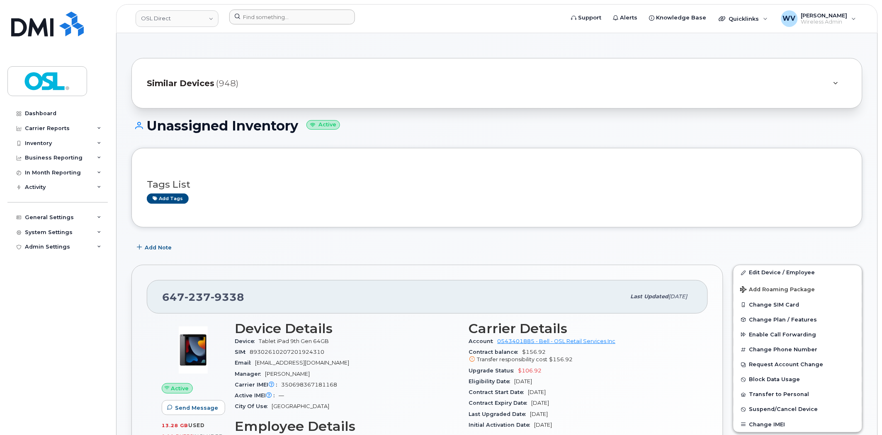
click at [289, 25] on div at bounding box center [394, 19] width 343 height 18
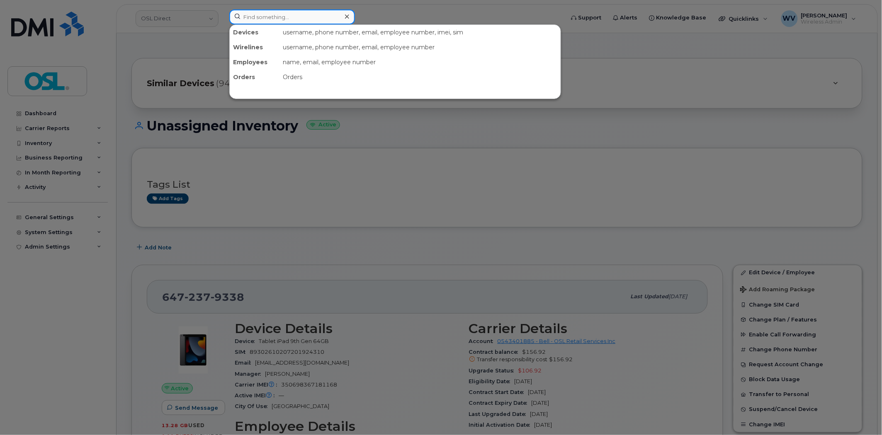
click at [288, 22] on input at bounding box center [292, 17] width 126 height 15
paste input "4383419001"
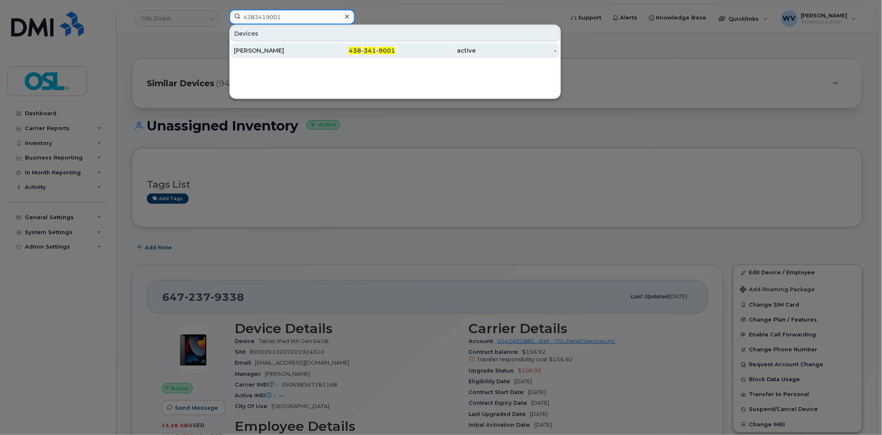
type input "4383419001"
click at [281, 47] on div "[PERSON_NAME]" at bounding box center [274, 50] width 81 height 8
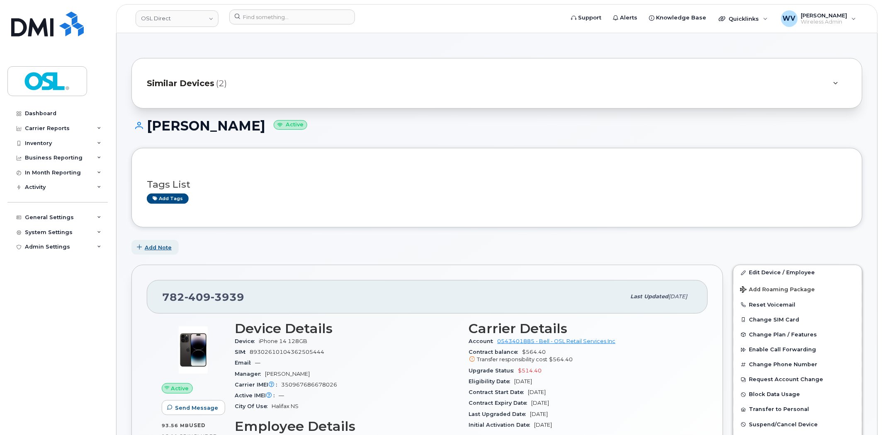
click at [173, 247] on button "Add Note" at bounding box center [154, 247] width 47 height 15
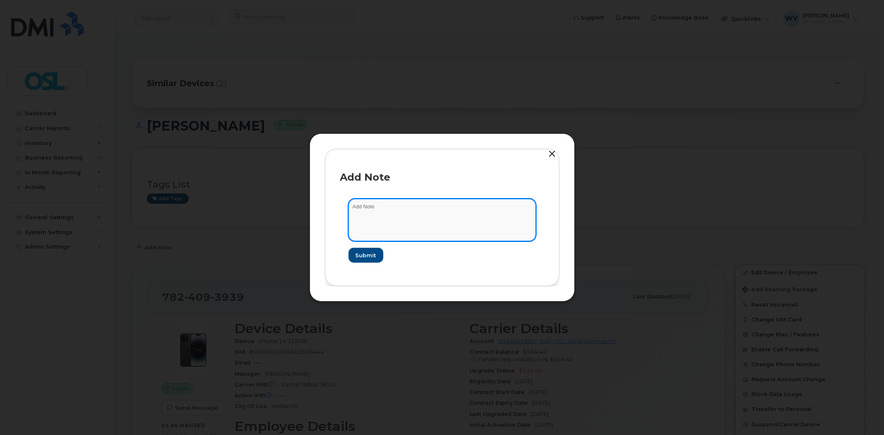
click at [408, 212] on textarea at bounding box center [442, 220] width 187 height 42
type textarea "LOA"
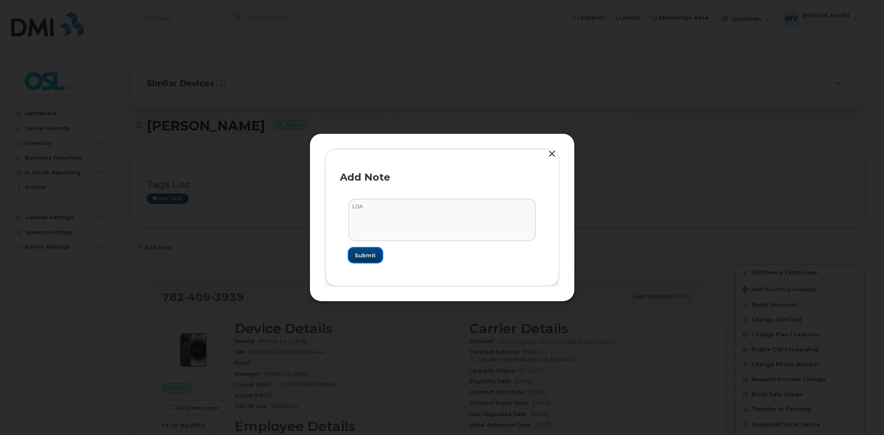
click at [355, 258] on button "Submit" at bounding box center [366, 255] width 34 height 15
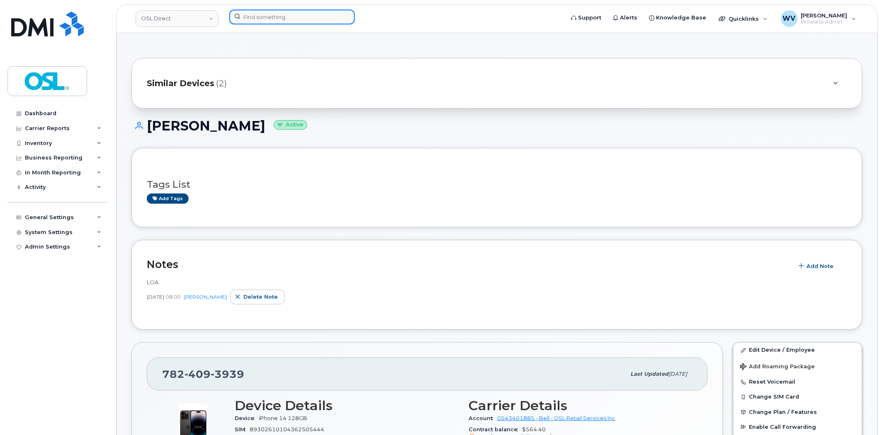
click at [282, 22] on input at bounding box center [292, 17] width 126 height 15
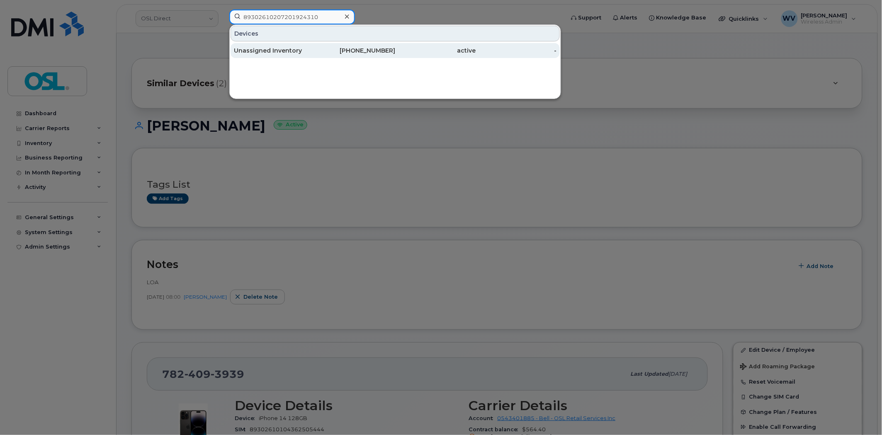
type input "89302610207201924310"
click at [288, 54] on div "Unassigned Inventory" at bounding box center [274, 50] width 81 height 8
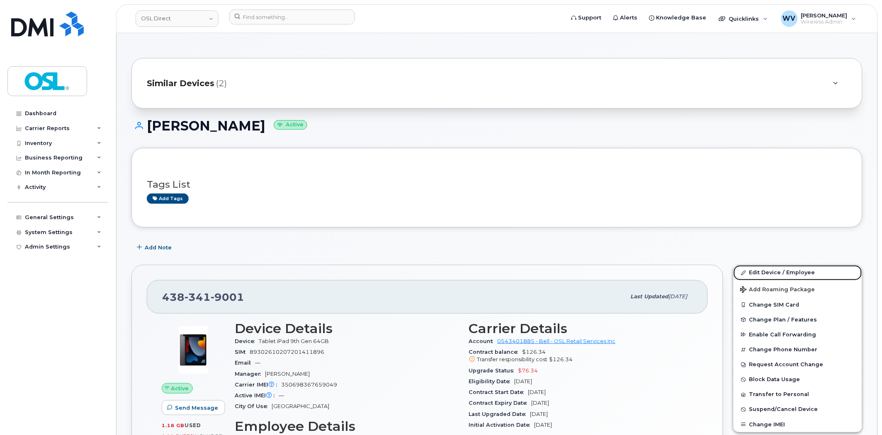
drag, startPoint x: 769, startPoint y: 270, endPoint x: 767, endPoint y: 258, distance: 12.1
click at [769, 270] on link "Edit Device / Employee" at bounding box center [797, 272] width 129 height 15
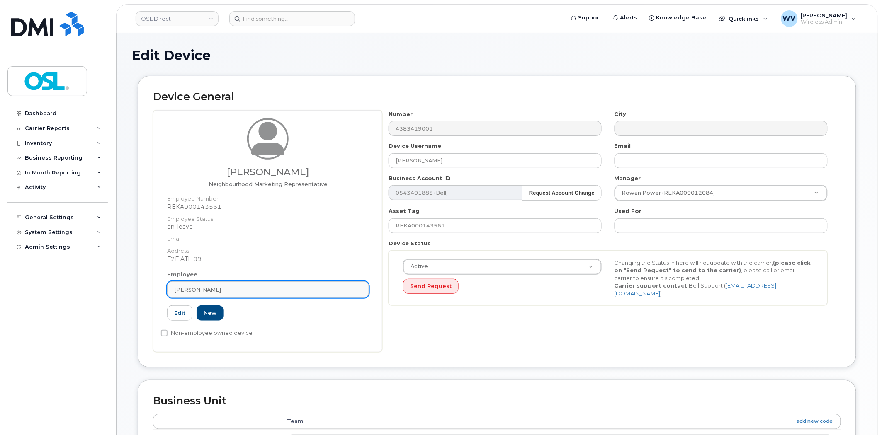
click at [314, 286] on div "Christopher Bastedo" at bounding box center [268, 290] width 188 height 8
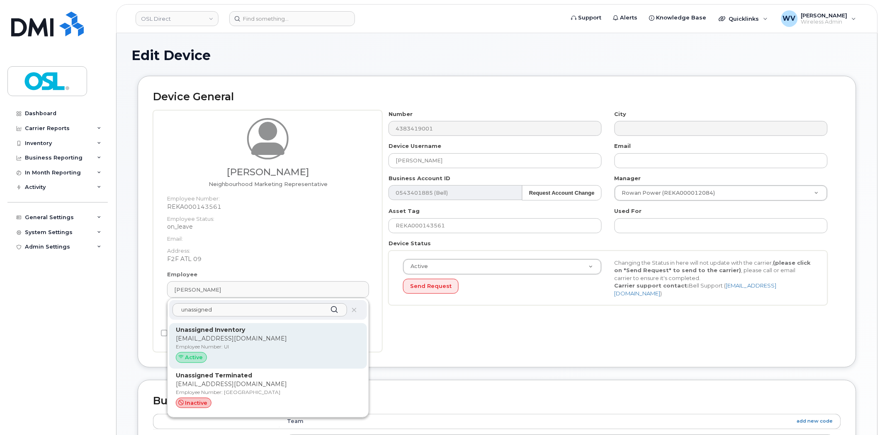
type input "unassigned"
click at [288, 334] on div "Unassigned Inventory support@osldirect.com Employee Number: UI Active" at bounding box center [268, 346] width 184 height 41
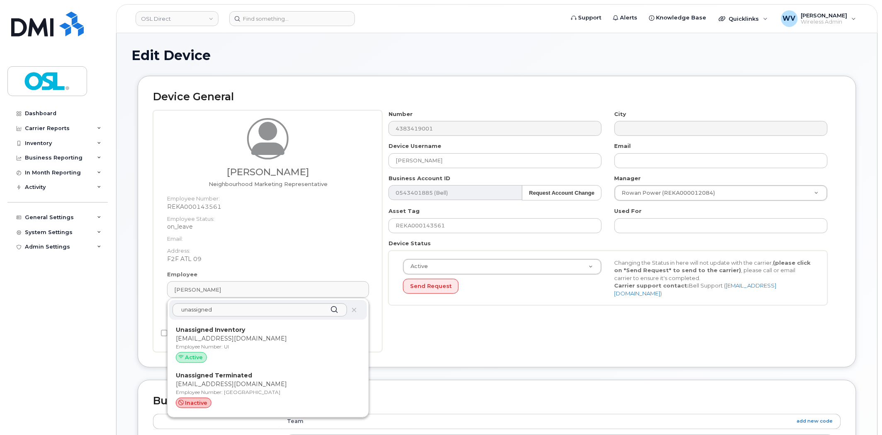
type input "UI"
type input "Unassigned Inventory"
type input "[EMAIL_ADDRESS][DOMAIN_NAME]"
type input "4724252"
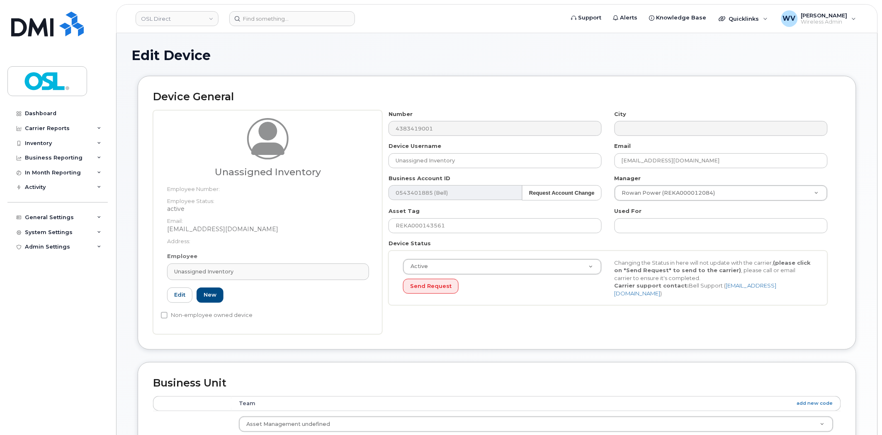
scroll to position [318, 0]
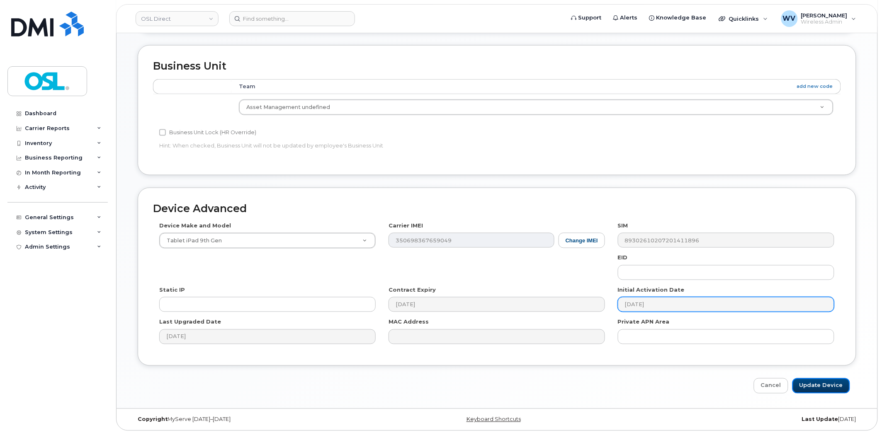
click at [825, 383] on input "Update Device" at bounding box center [821, 386] width 58 height 15
type input "Saving..."
